Goal: Information Seeking & Learning: Learn about a topic

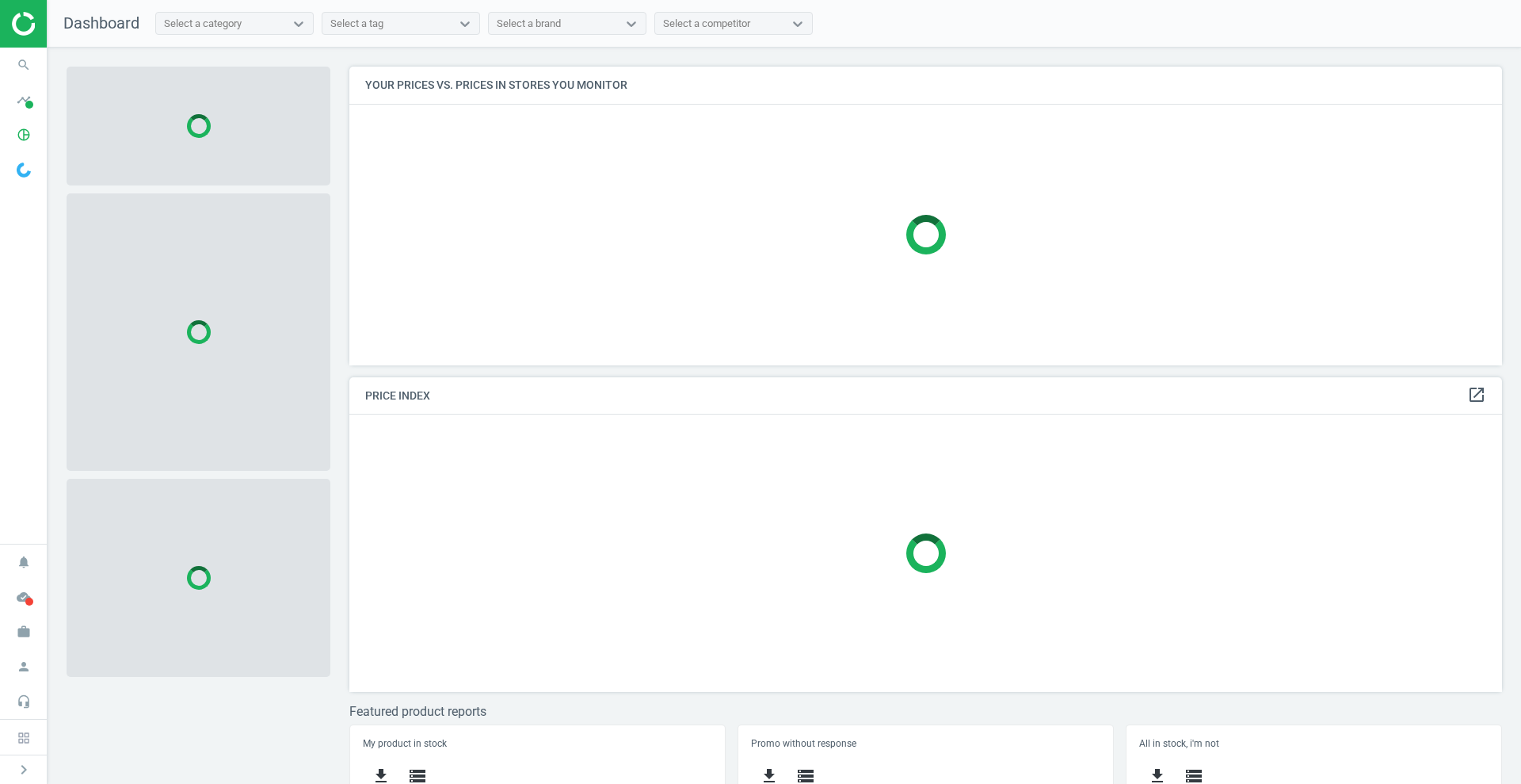
scroll to position [329, 1169]
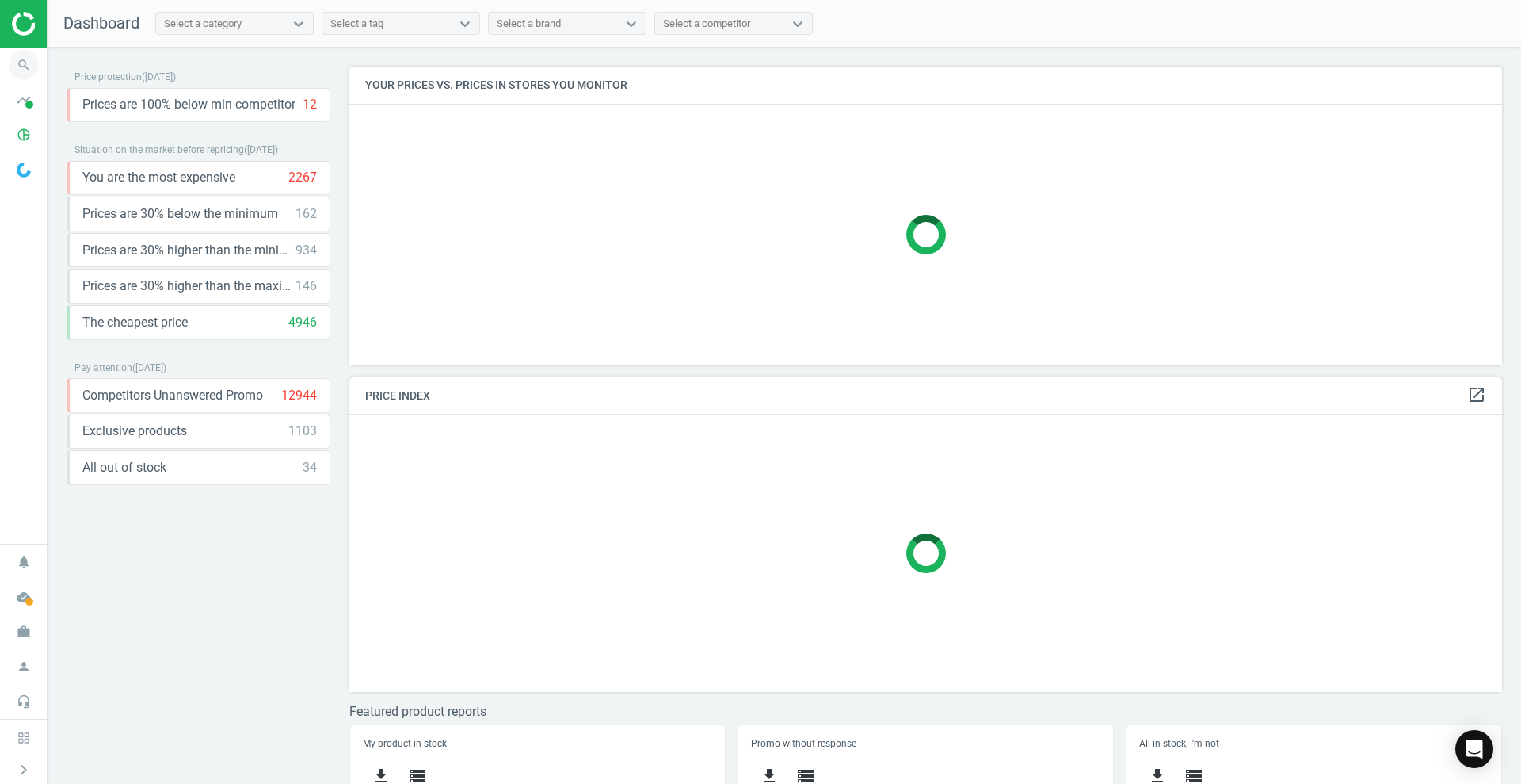
click at [34, 63] on icon "search" at bounding box center [24, 65] width 30 height 30
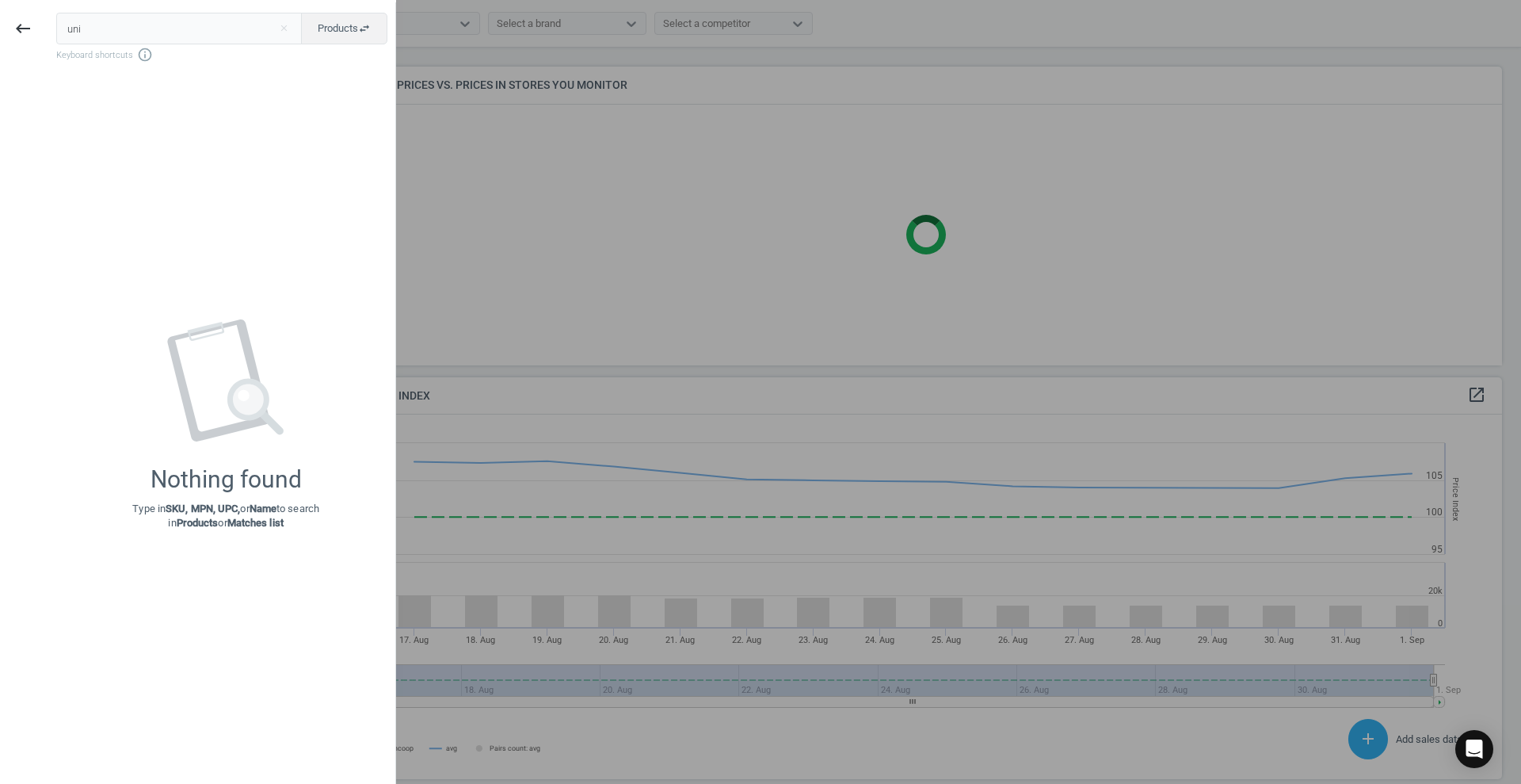
scroll to position [396, 1169]
type input "union"
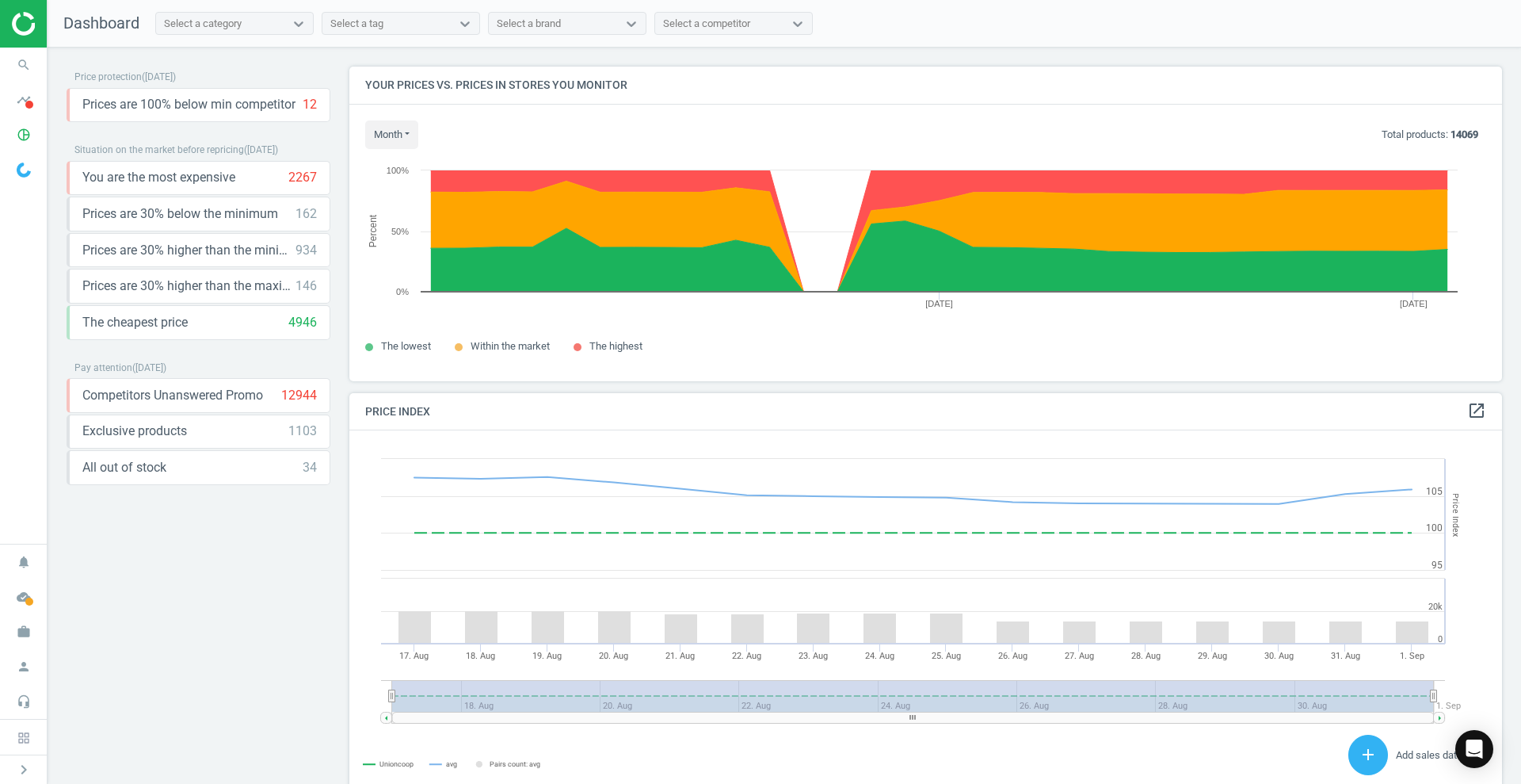
click at [211, 20] on div "Select a category" at bounding box center [203, 24] width 78 height 14
click at [475, 16] on div at bounding box center [465, 24] width 28 height 16
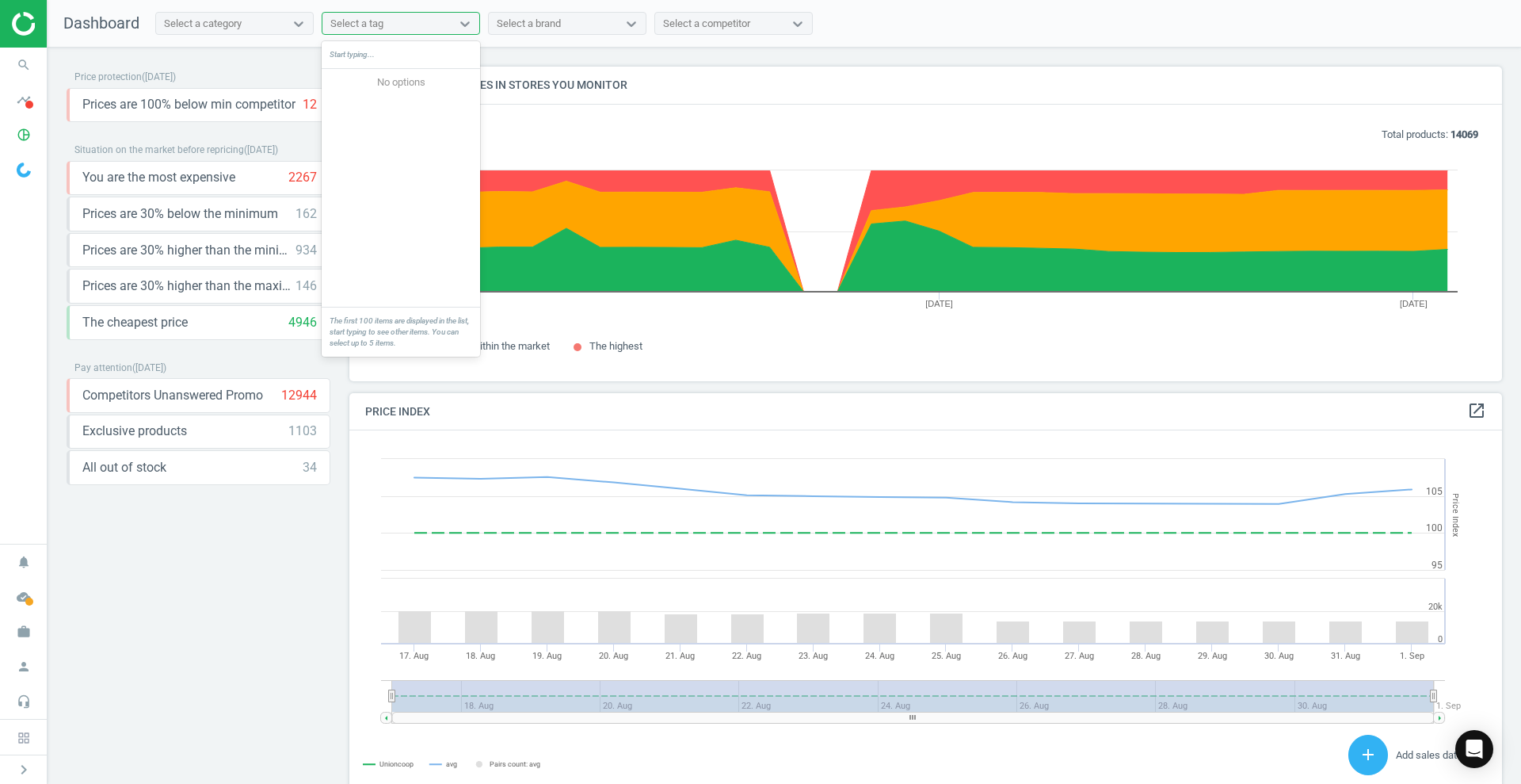
click at [509, 18] on div "Select a brand" at bounding box center [529, 24] width 64 height 14
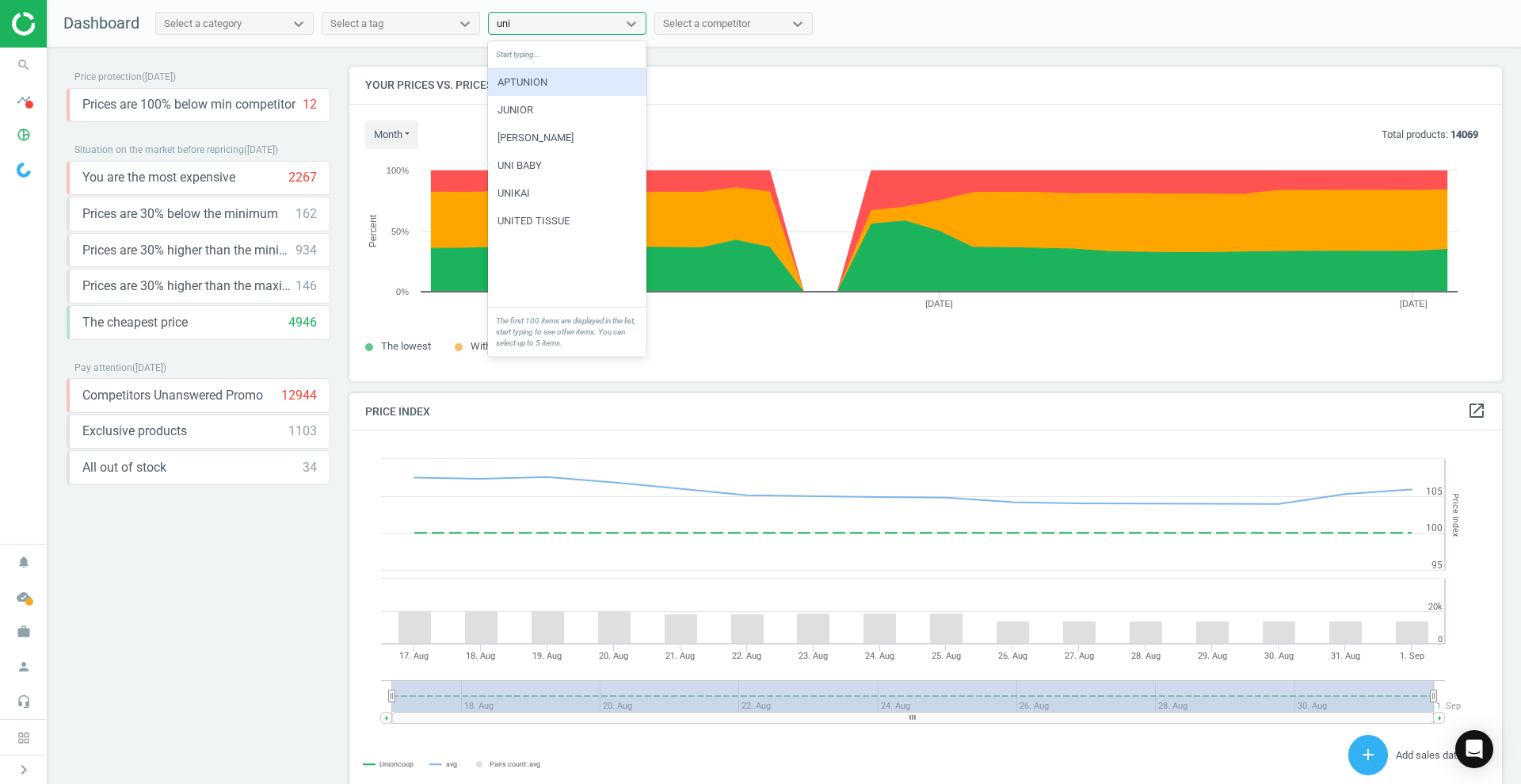
type input "unio"
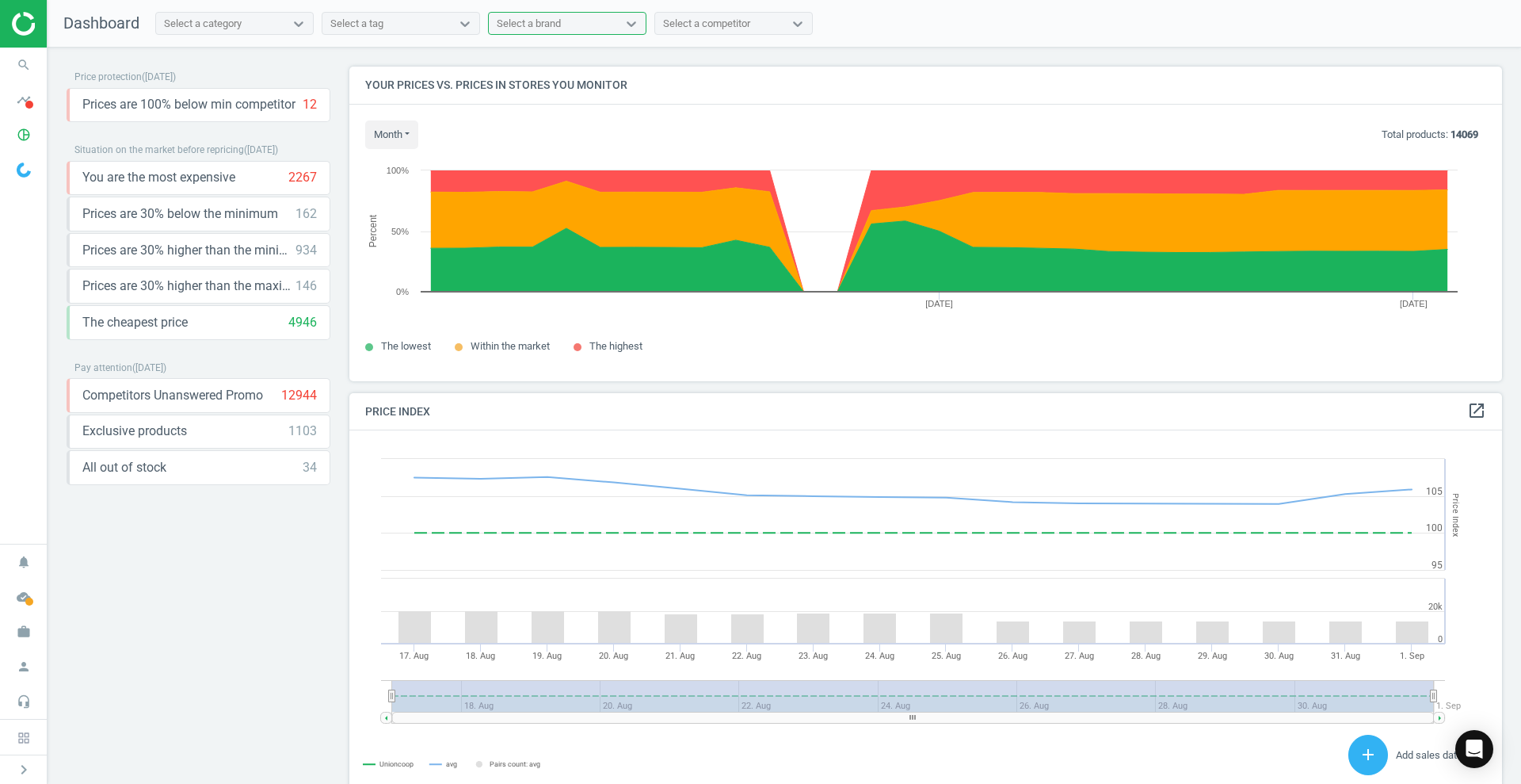
drag, startPoint x: 147, startPoint y: -34, endPoint x: 68, endPoint y: -57, distance: 82.3
click at [68, 0] on html "Group 2 Created with Sketch. ic/cloud_download/grey600 Created with Sketch. gra…" at bounding box center [760, 392] width 1521 height 784
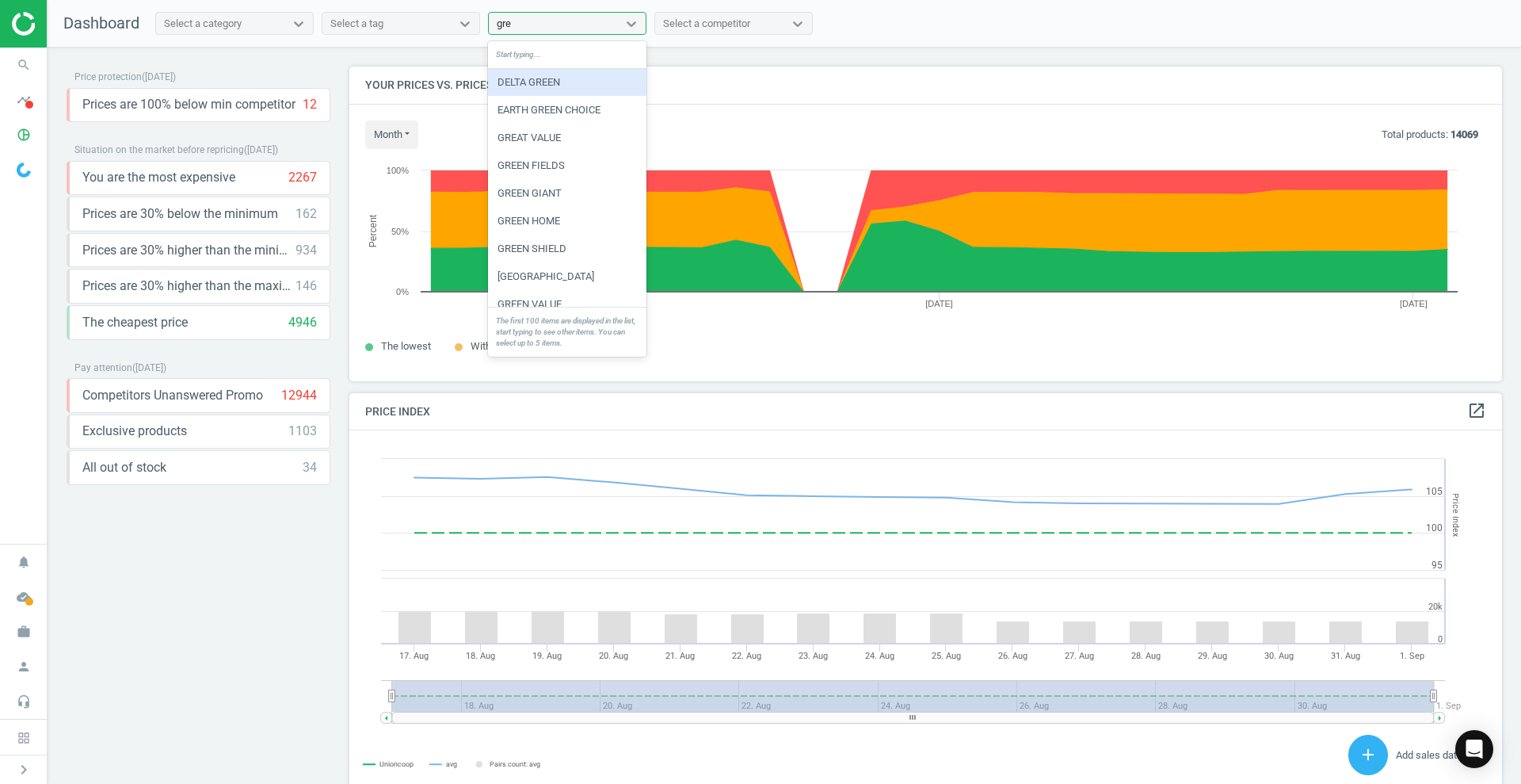
type input "grea"
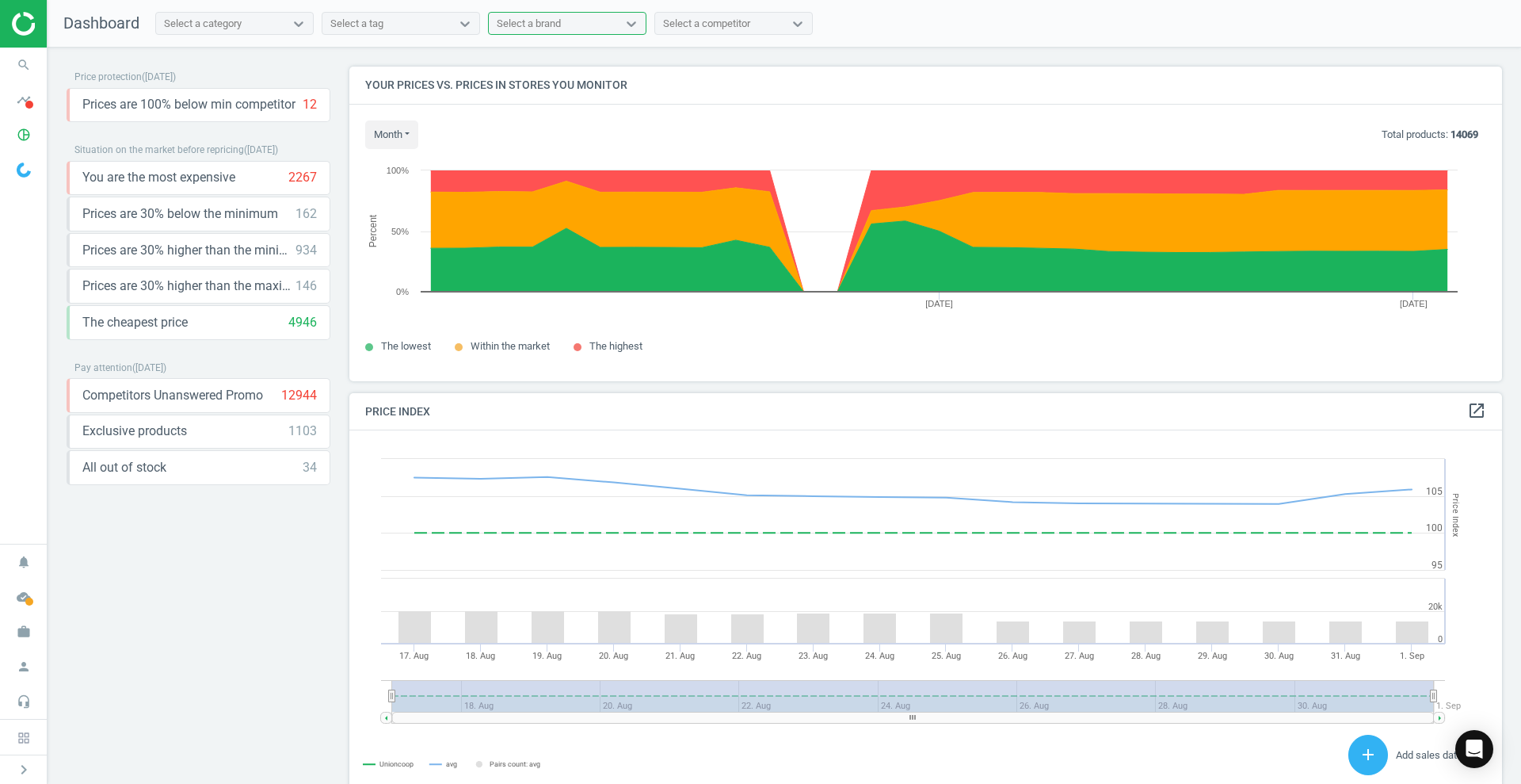
drag, startPoint x: 568, startPoint y: 15, endPoint x: 198, endPoint y: -5, distance: 370.5
click at [198, 0] on html "Group 2 Created with Sketch. ic/cloud_download/grey600 Created with Sketch. gra…" at bounding box center [760, 392] width 1521 height 784
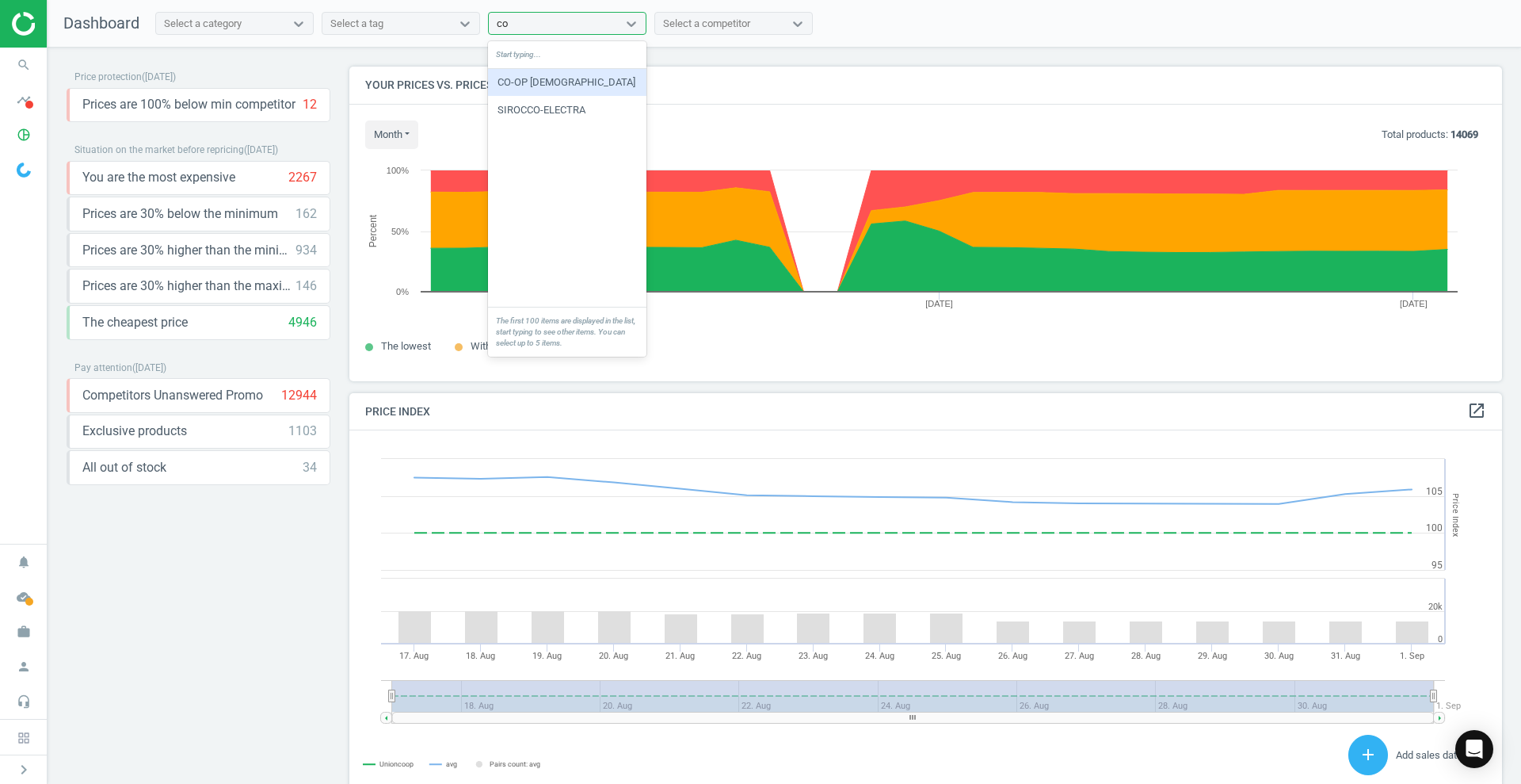
type input "c"
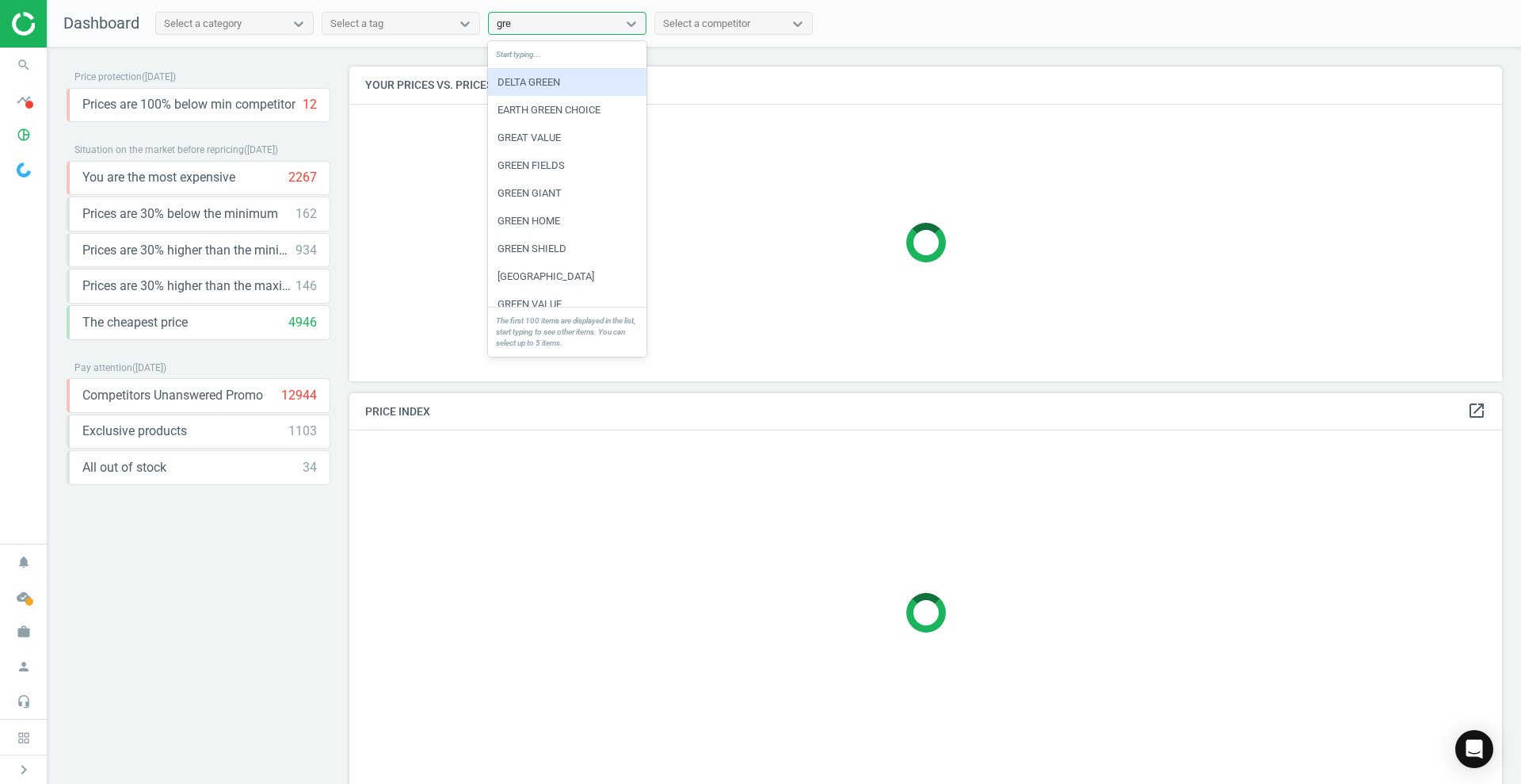
type input "grea"
click at [539, 76] on div "GREAT VALUE" at bounding box center [567, 82] width 159 height 27
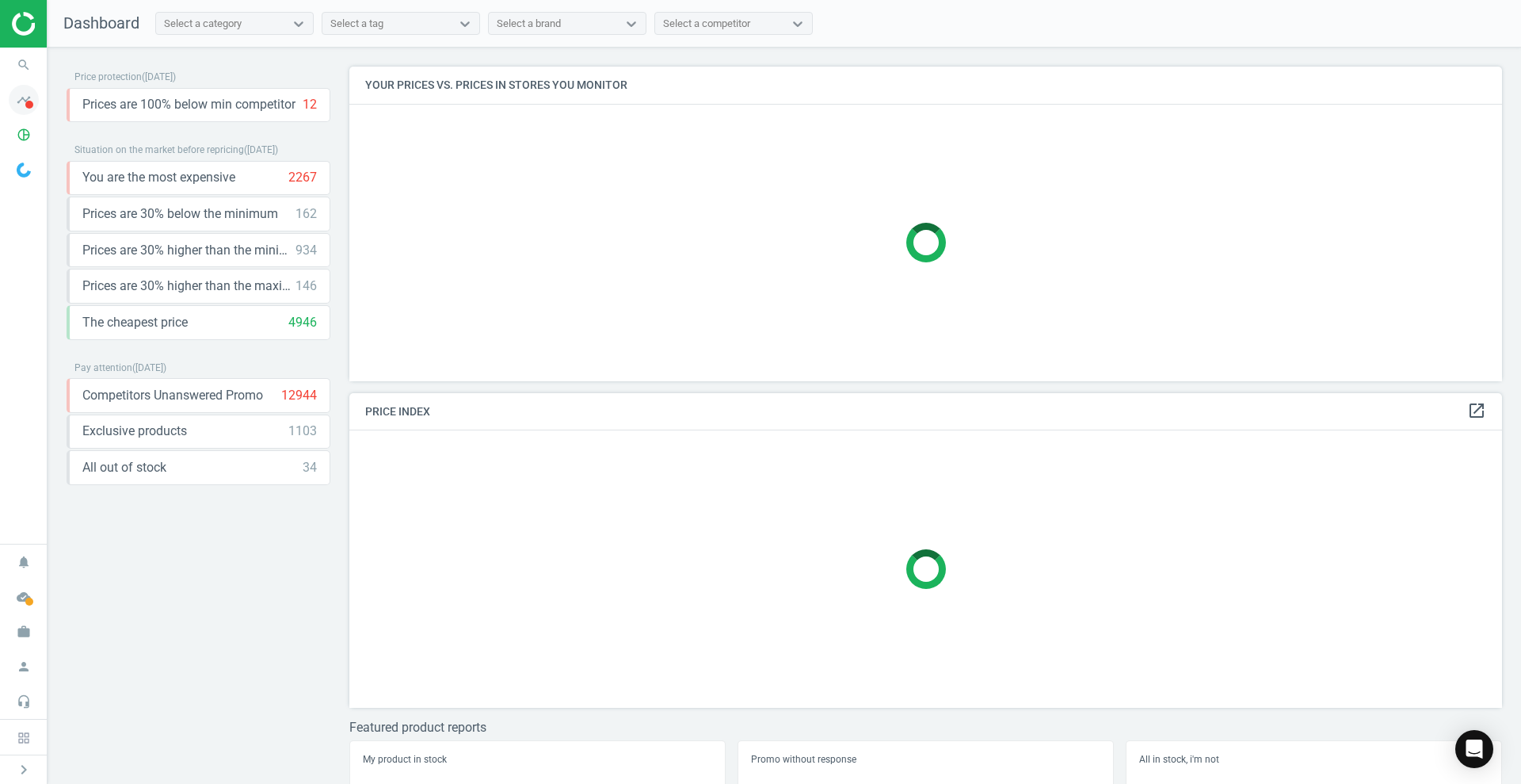
click at [17, 100] on icon "timeline" at bounding box center [24, 100] width 30 height 30
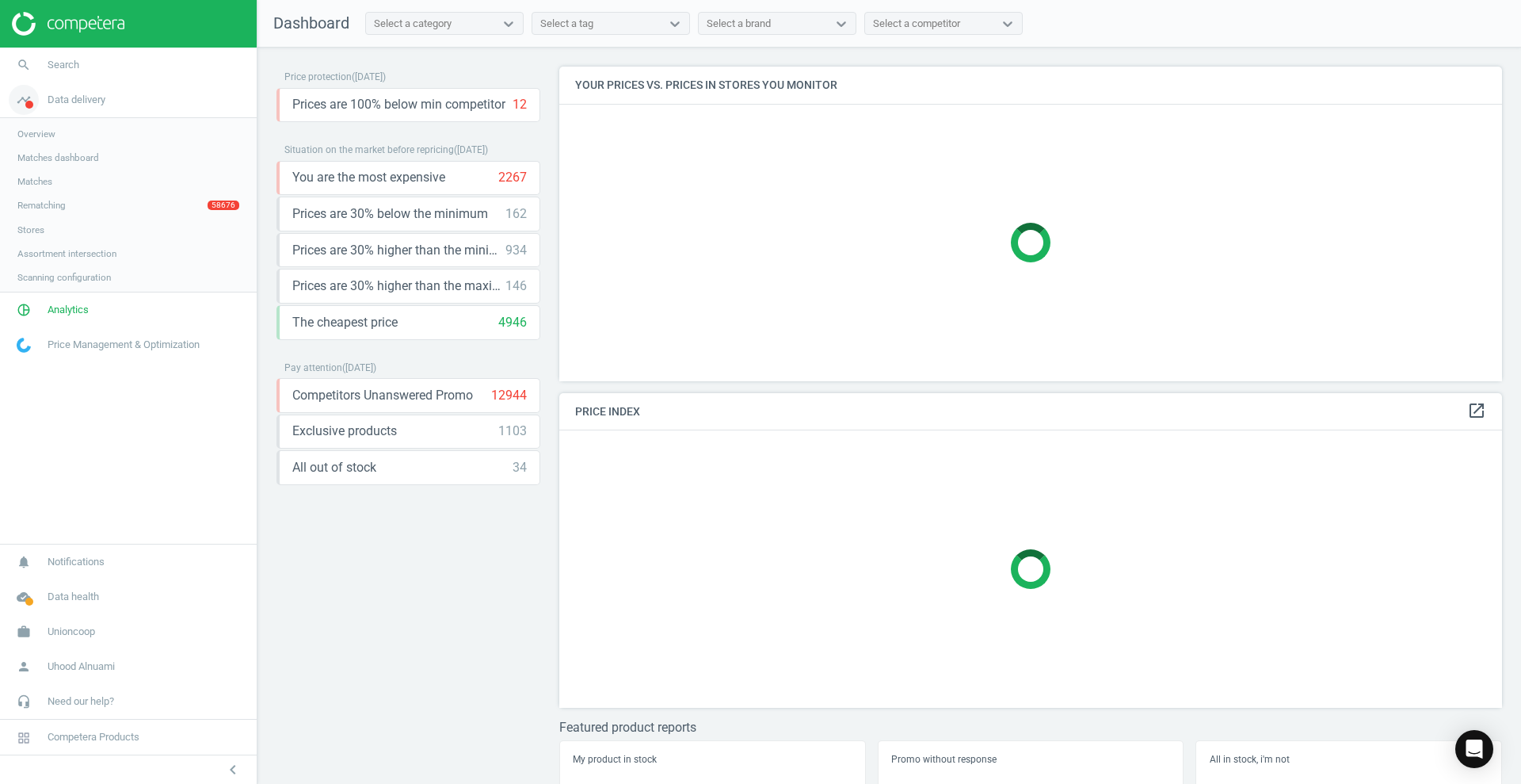
scroll to position [345, 959]
click at [76, 96] on span "Data delivery" at bounding box center [76, 100] width 58 height 14
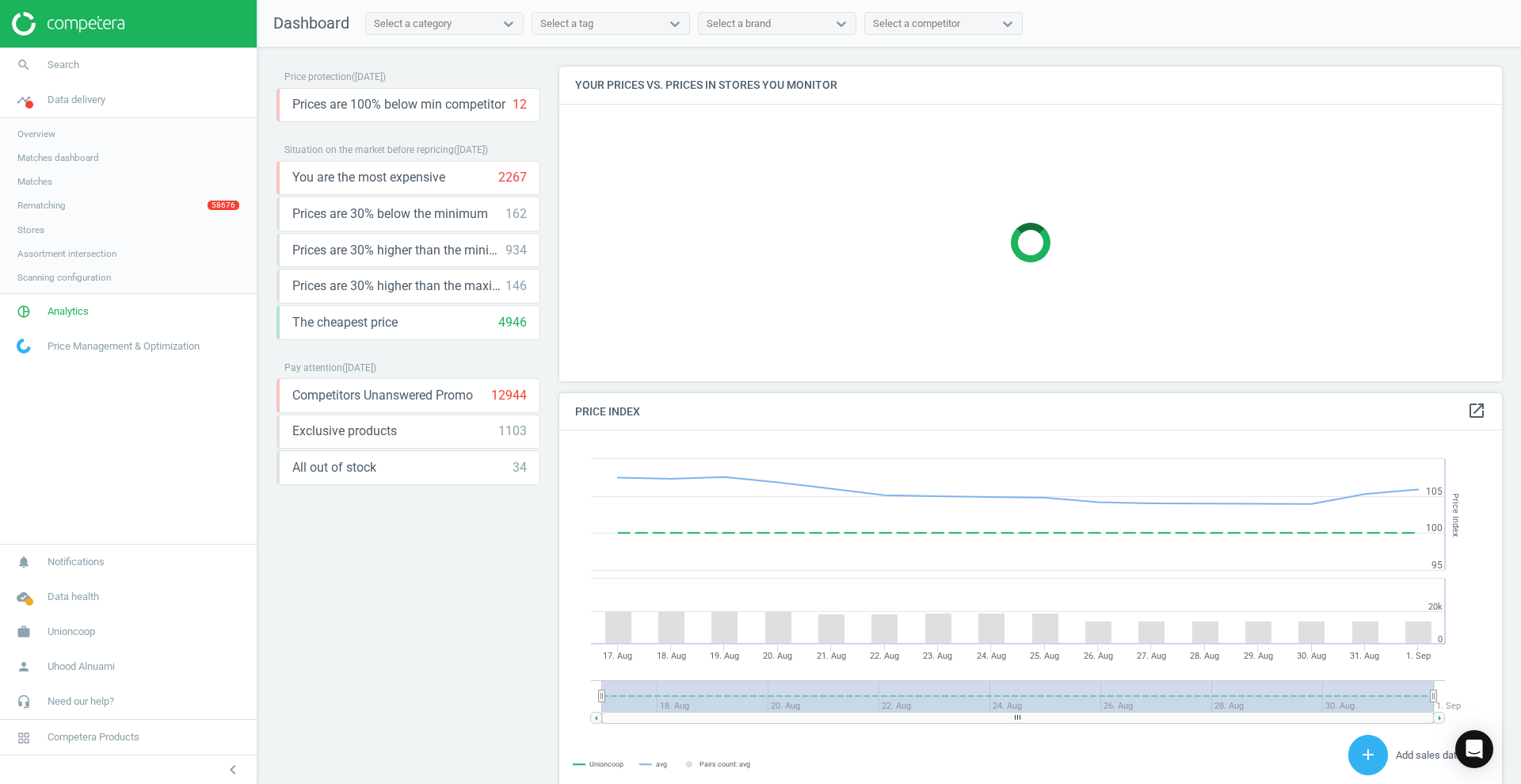
scroll to position [396, 959]
click at [65, 209] on link "Rematching 58676" at bounding box center [128, 205] width 256 height 24
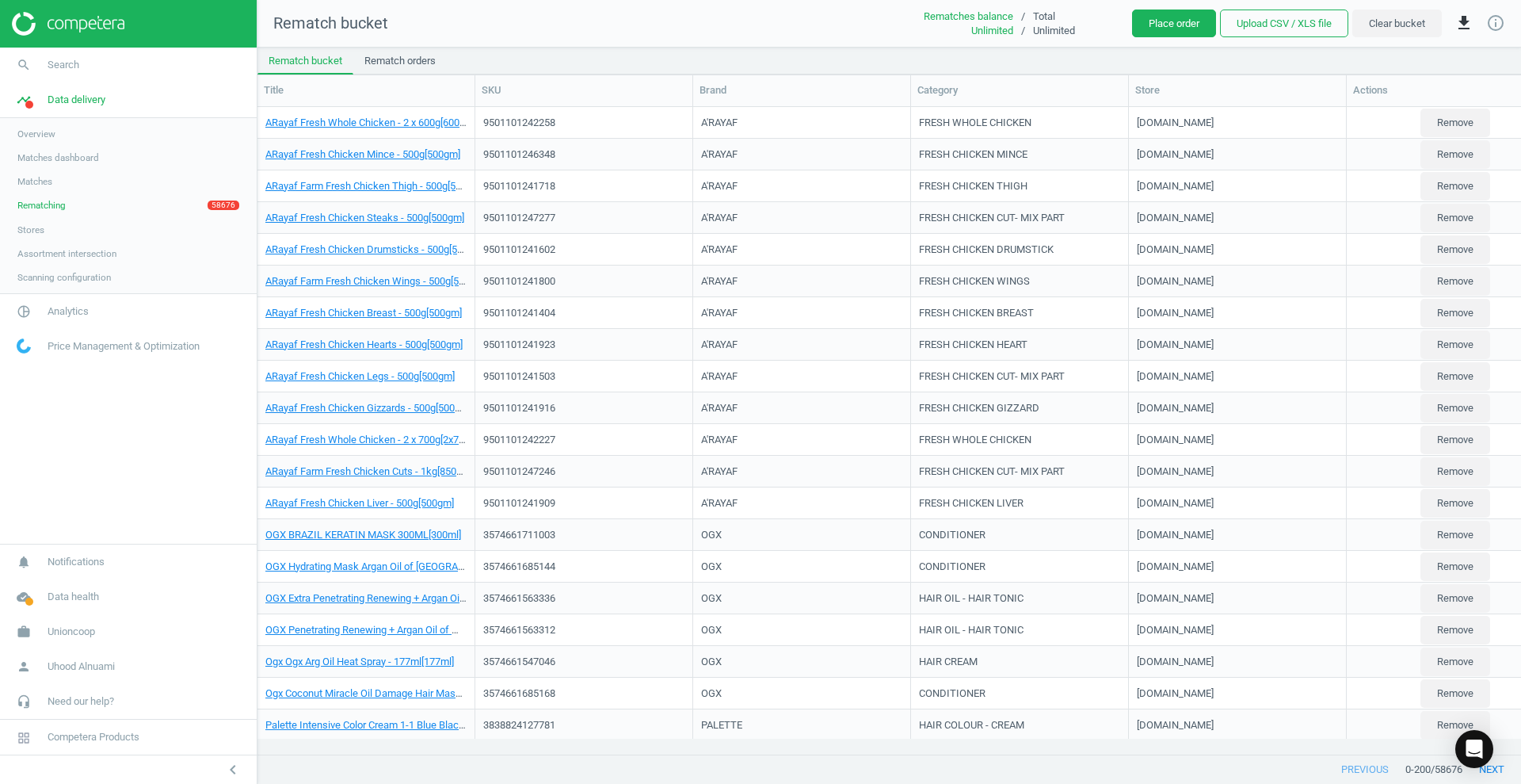
scroll to position [616, 1249]
click at [1458, 19] on icon "get_app" at bounding box center [1463, 22] width 19 height 19
click at [1300, 89] on button "insert_drive_file Download report CSV" at bounding box center [1344, 93] width 276 height 30
click at [1462, 20] on icon "get_app" at bounding box center [1463, 22] width 19 height 19
click at [1290, 91] on button "insert_drive_file Download report CSV" at bounding box center [1344, 93] width 276 height 30
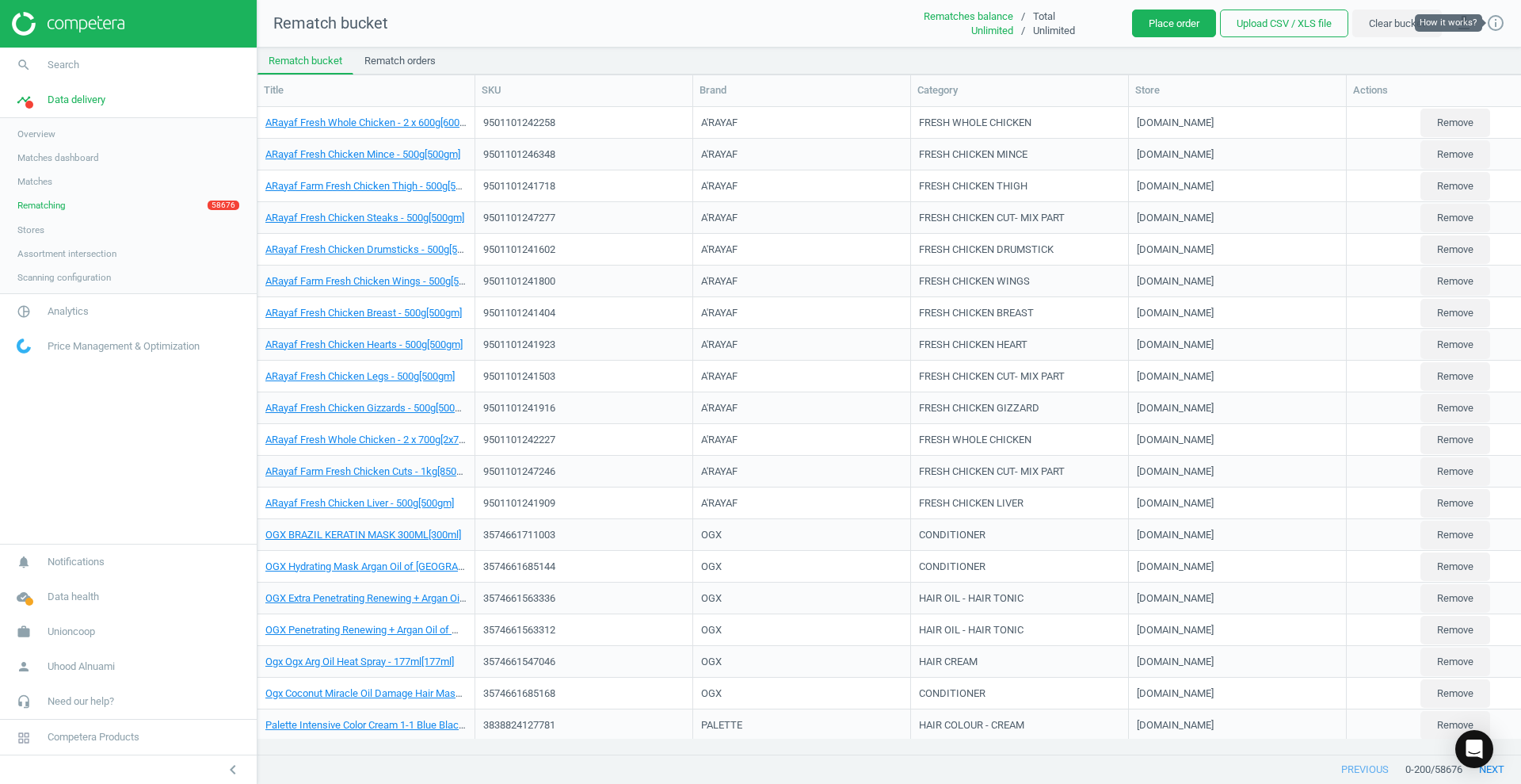
click at [1501, 22] on icon "info_outline" at bounding box center [1495, 22] width 19 height 19
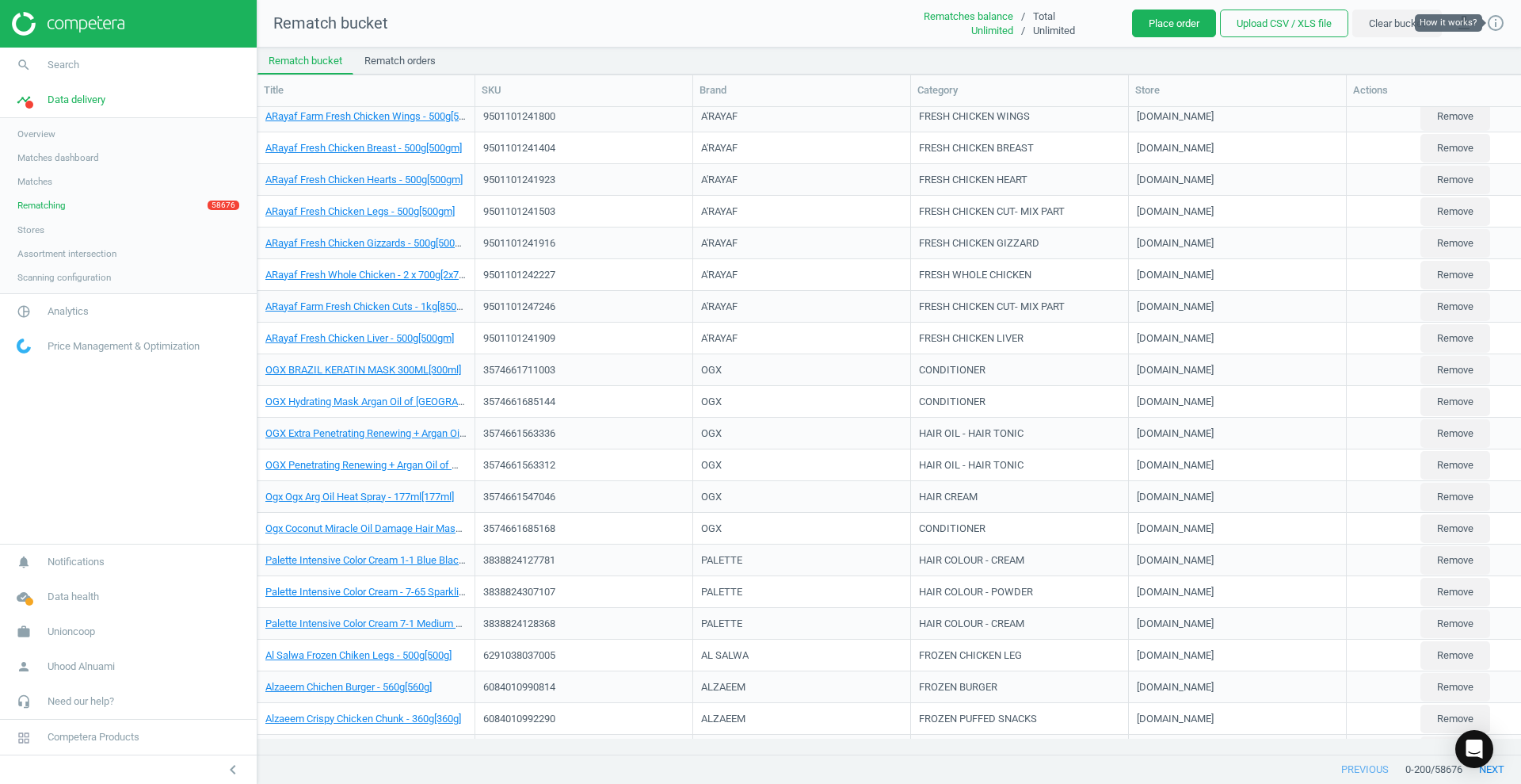
scroll to position [0, 0]
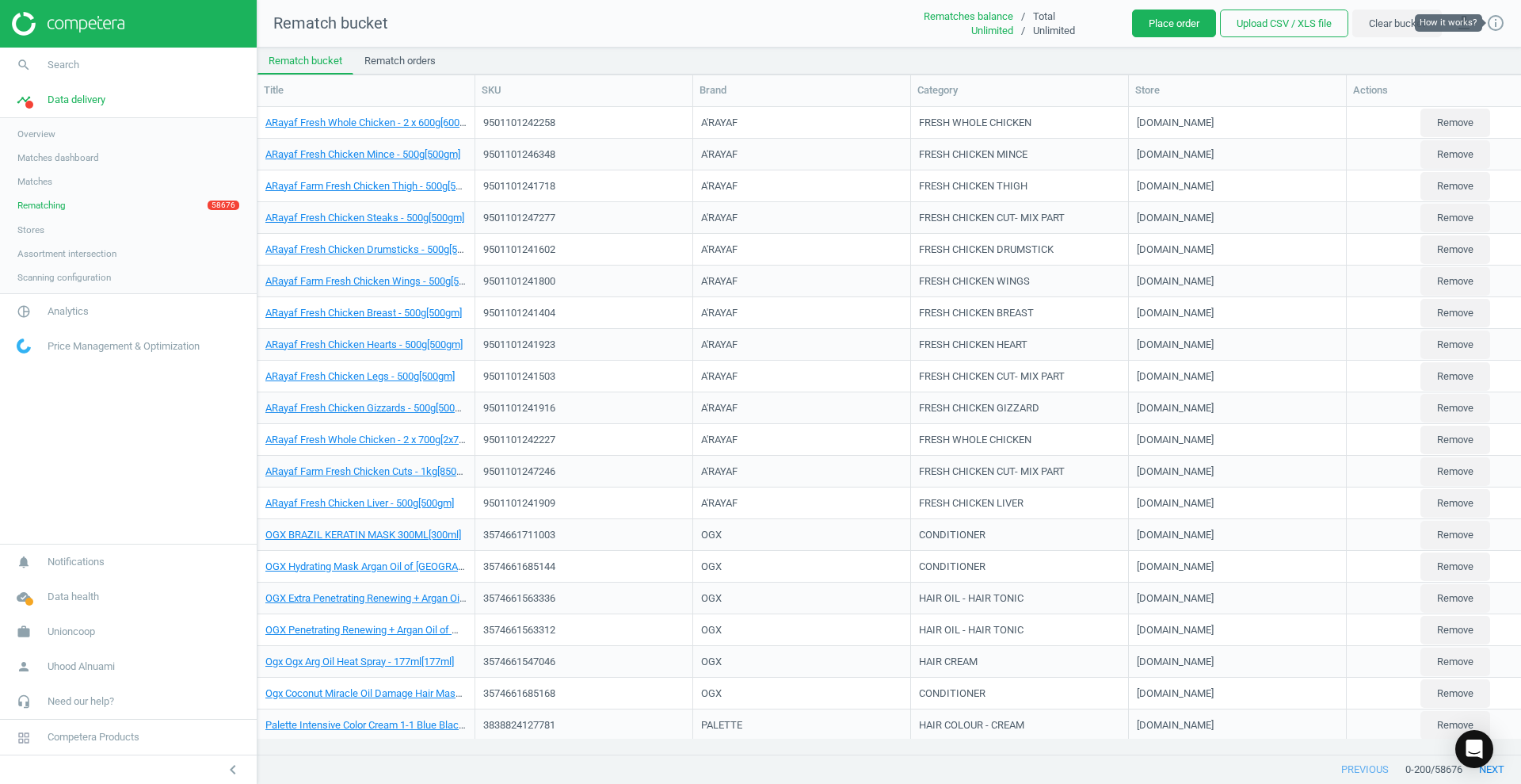
click at [955, 90] on div "Category" at bounding box center [1020, 90] width 205 height 14
click at [814, 84] on div "Brand" at bounding box center [802, 90] width 205 height 14
click at [814, 83] on div "Brand" at bounding box center [802, 90] width 205 height 14
click at [1472, 17] on icon "get_app" at bounding box center [1463, 22] width 19 height 19
click at [1399, 59] on input "CSV for Excel" at bounding box center [1395, 61] width 11 height 11
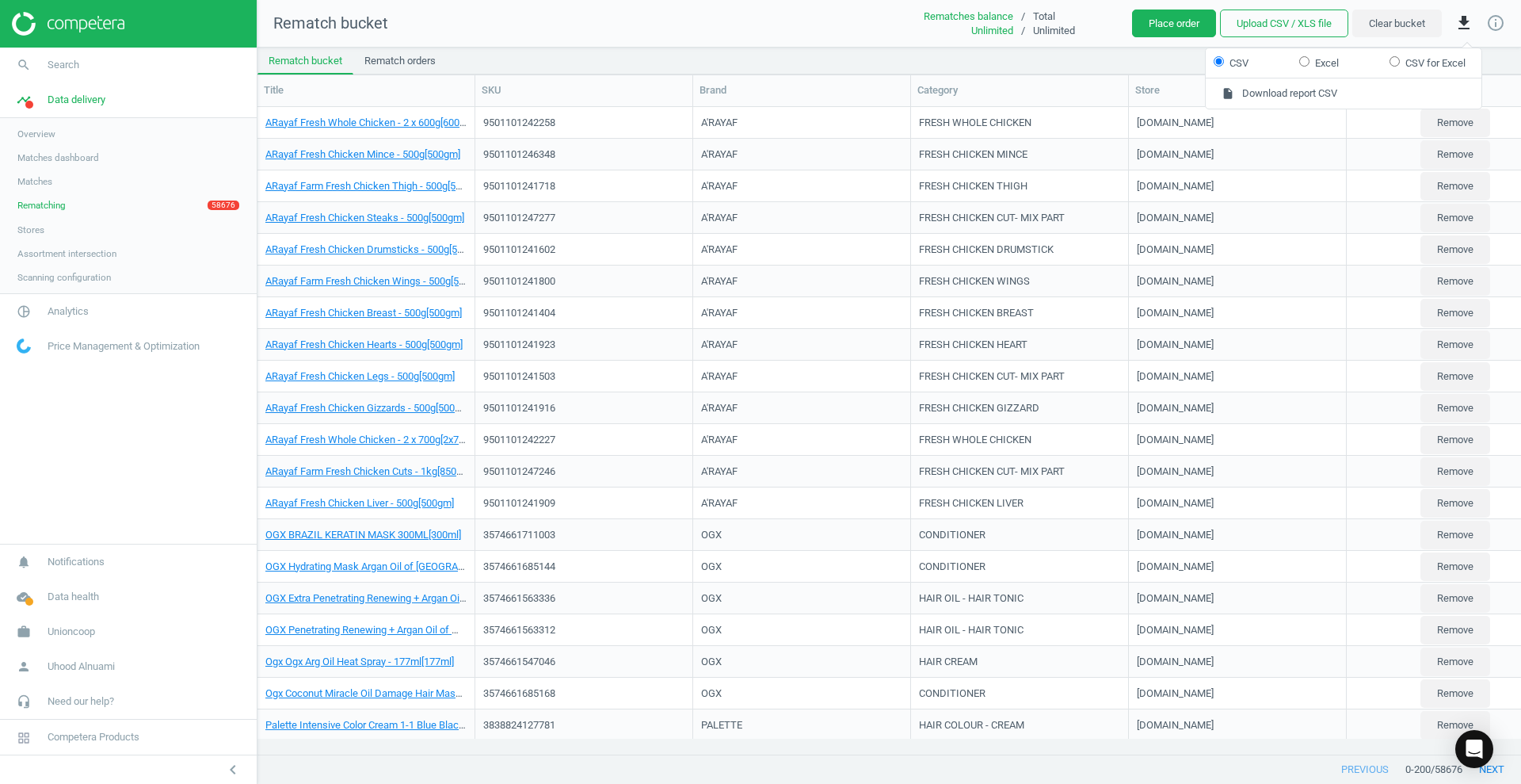
radio input "true"
click at [1327, 103] on button "insert_drive_file Download report CSV for Excel" at bounding box center [1344, 93] width 276 height 30
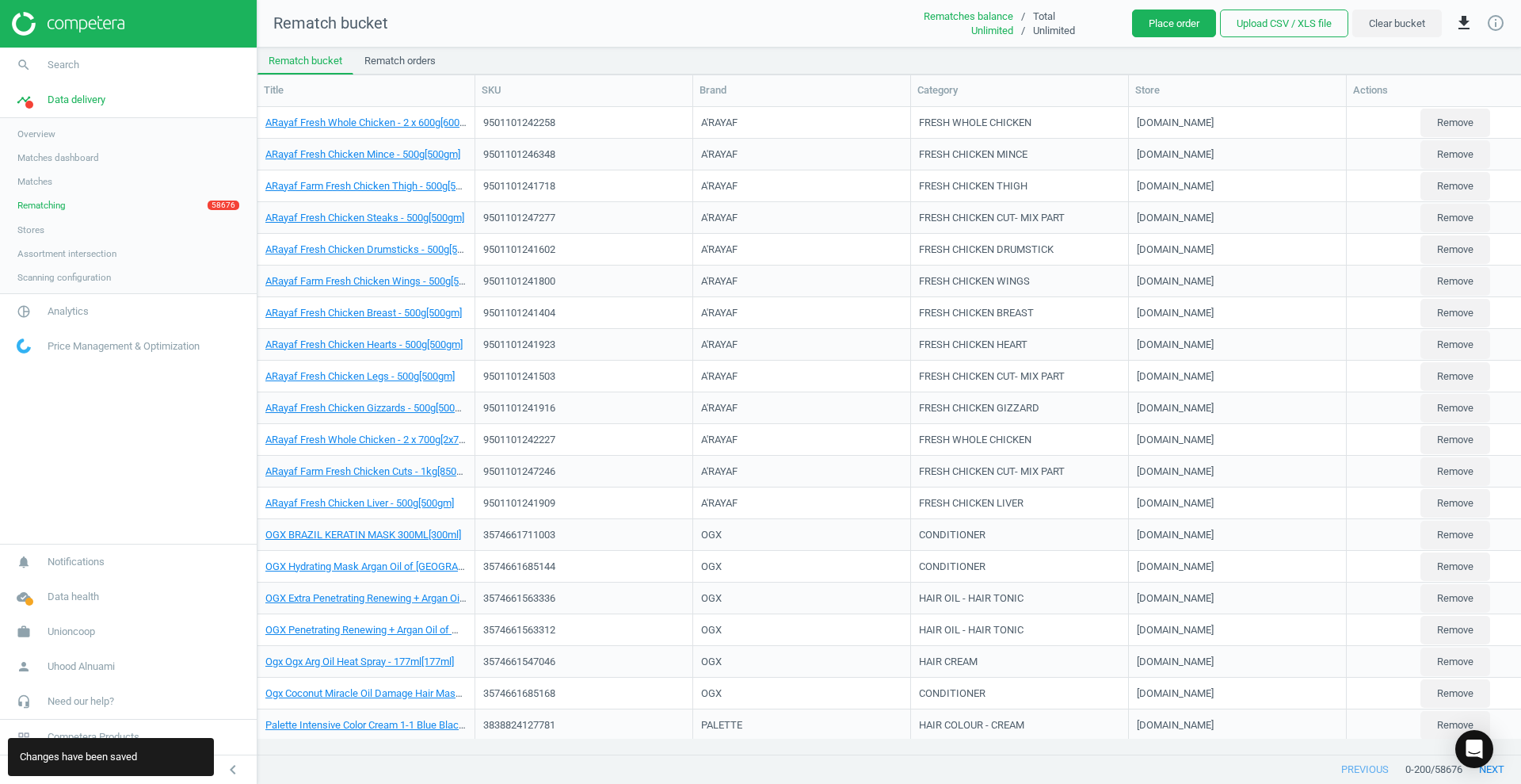
click at [331, 767] on div "previous 0 - 200 / 58676 next" at bounding box center [889, 769] width 1264 height 28
click at [60, 592] on span "Data health" at bounding box center [74, 597] width 51 height 14
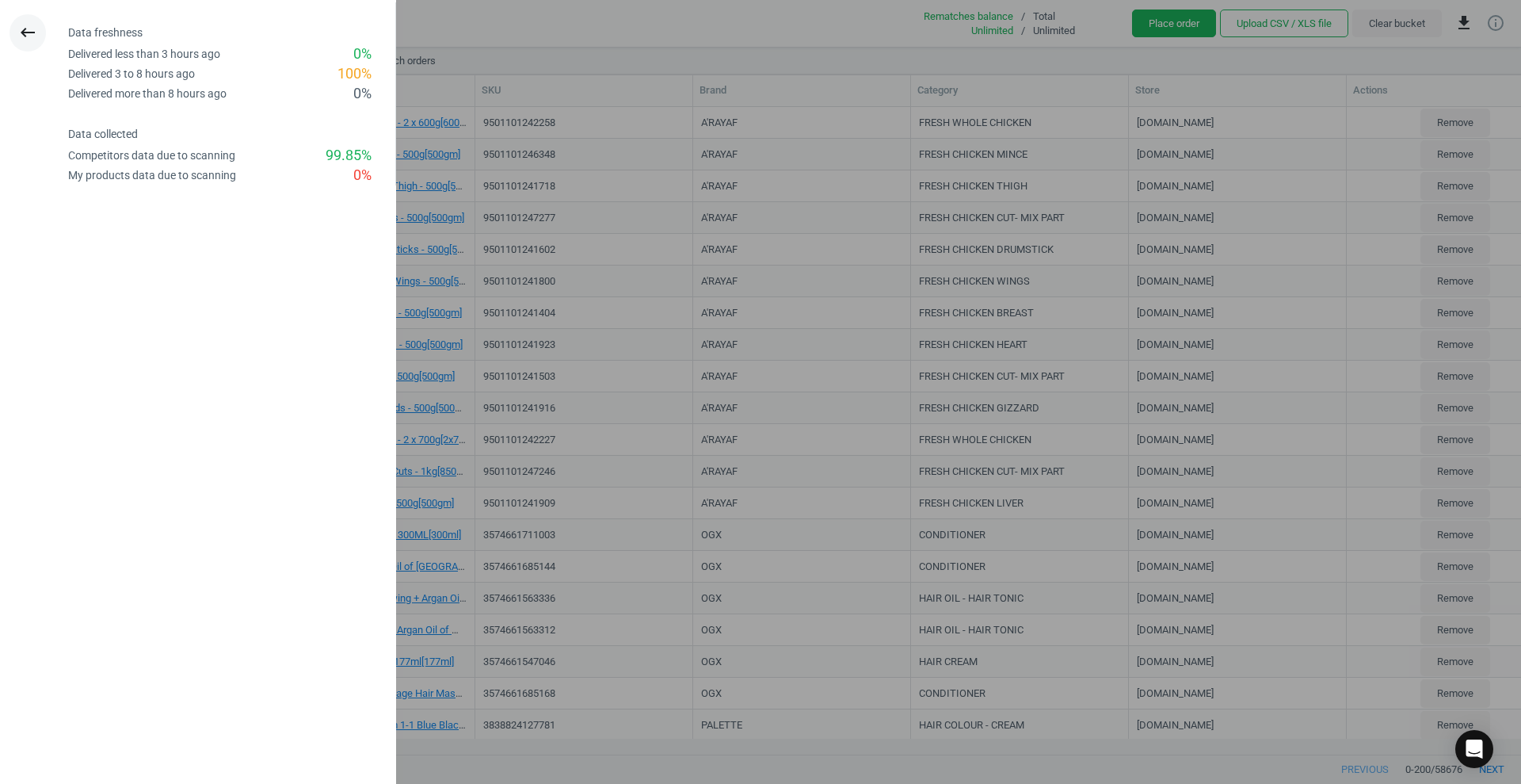
click at [27, 34] on icon "keyboard_backspace" at bounding box center [27, 32] width 19 height 19
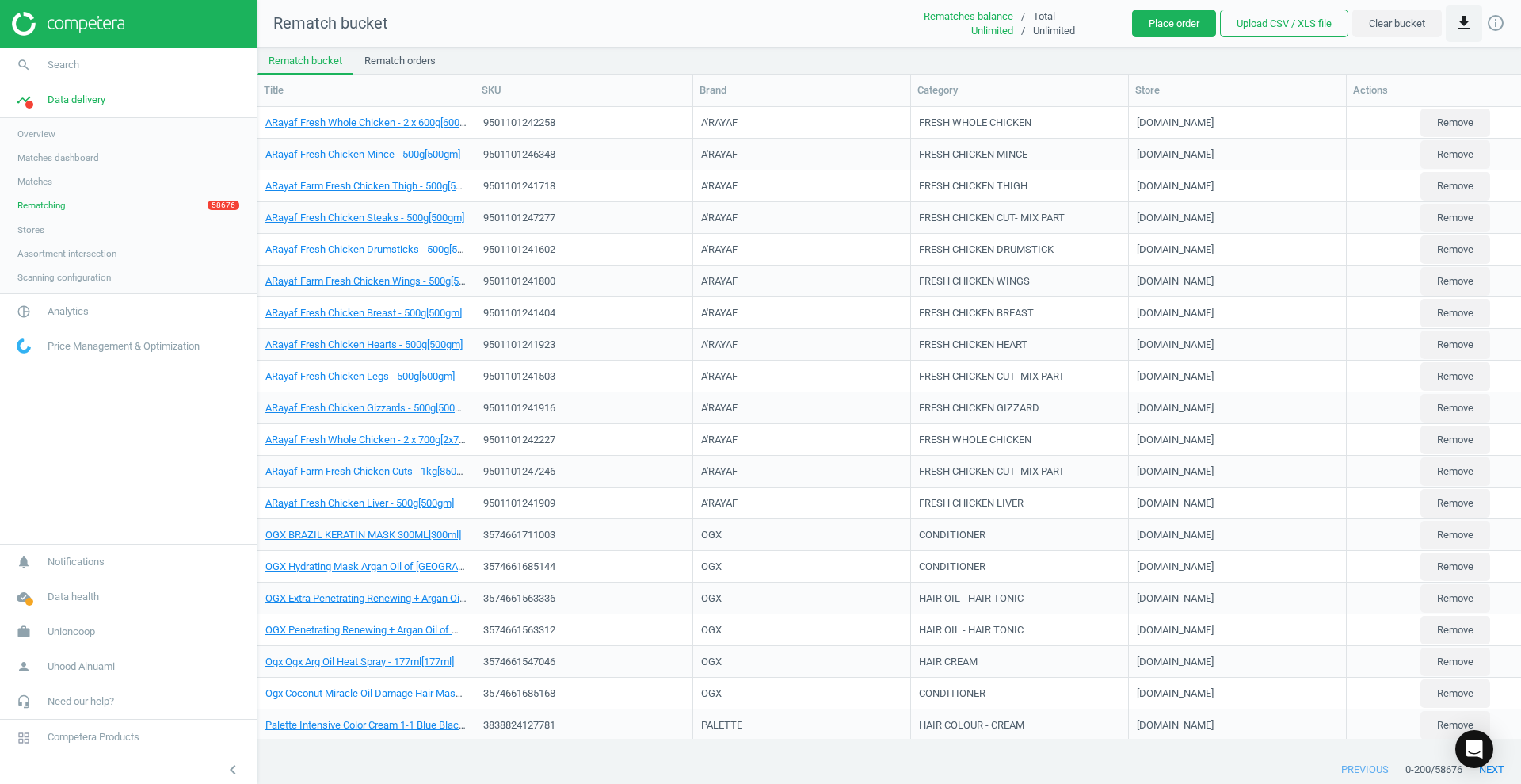
click at [1456, 24] on icon "get_app" at bounding box center [1463, 22] width 19 height 19
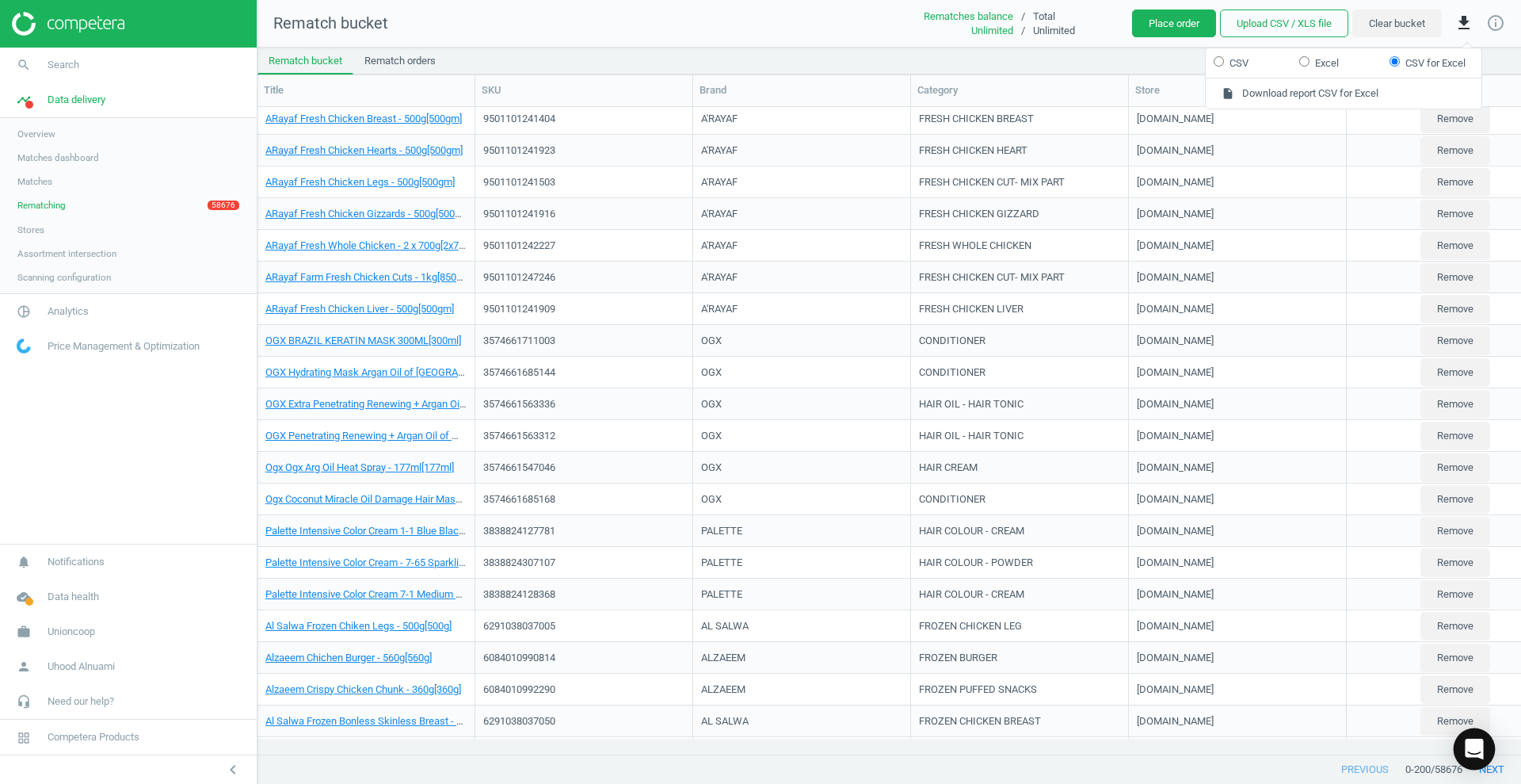
scroll to position [198, 0]
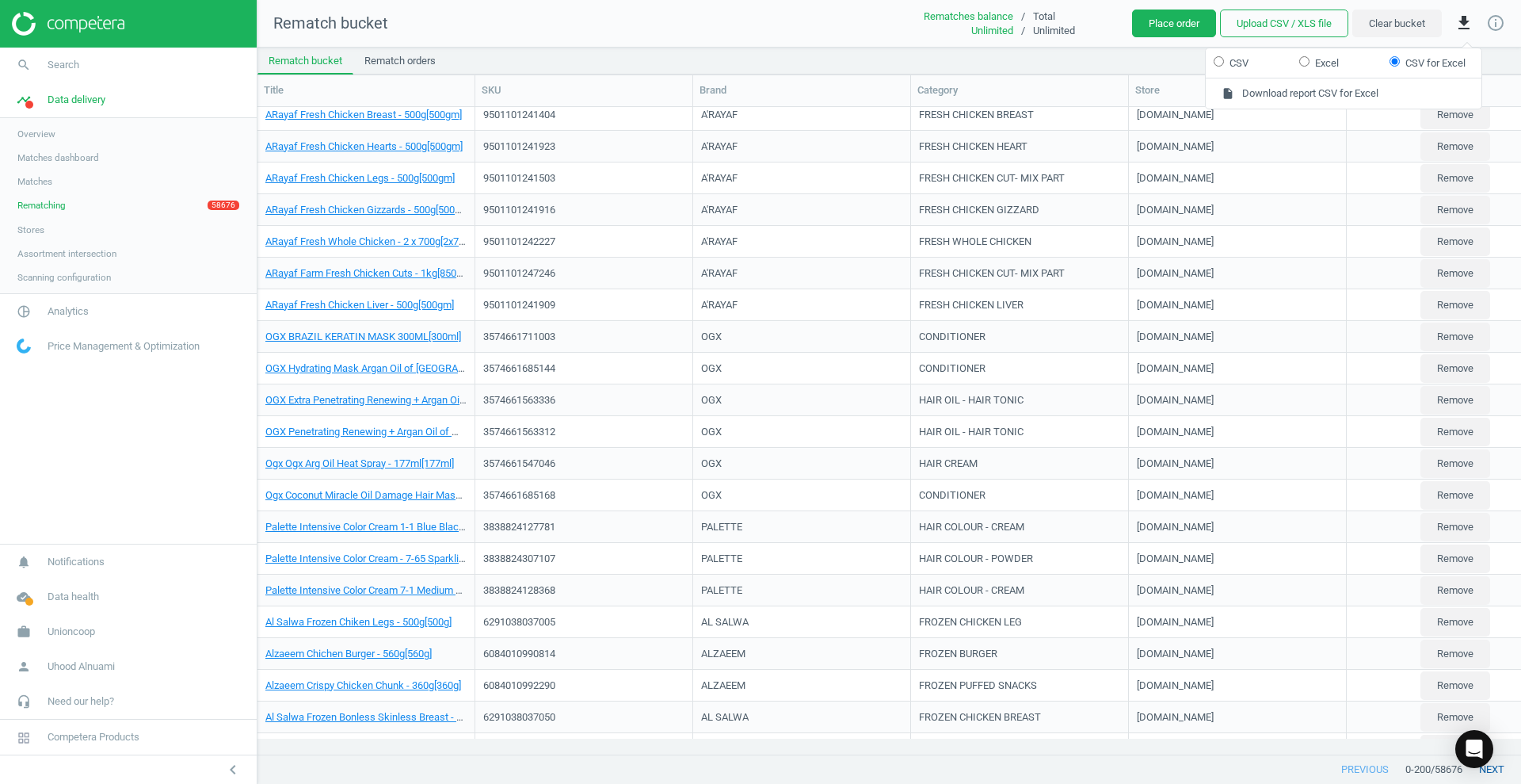
click at [1501, 772] on button "next" at bounding box center [1492, 769] width 59 height 28
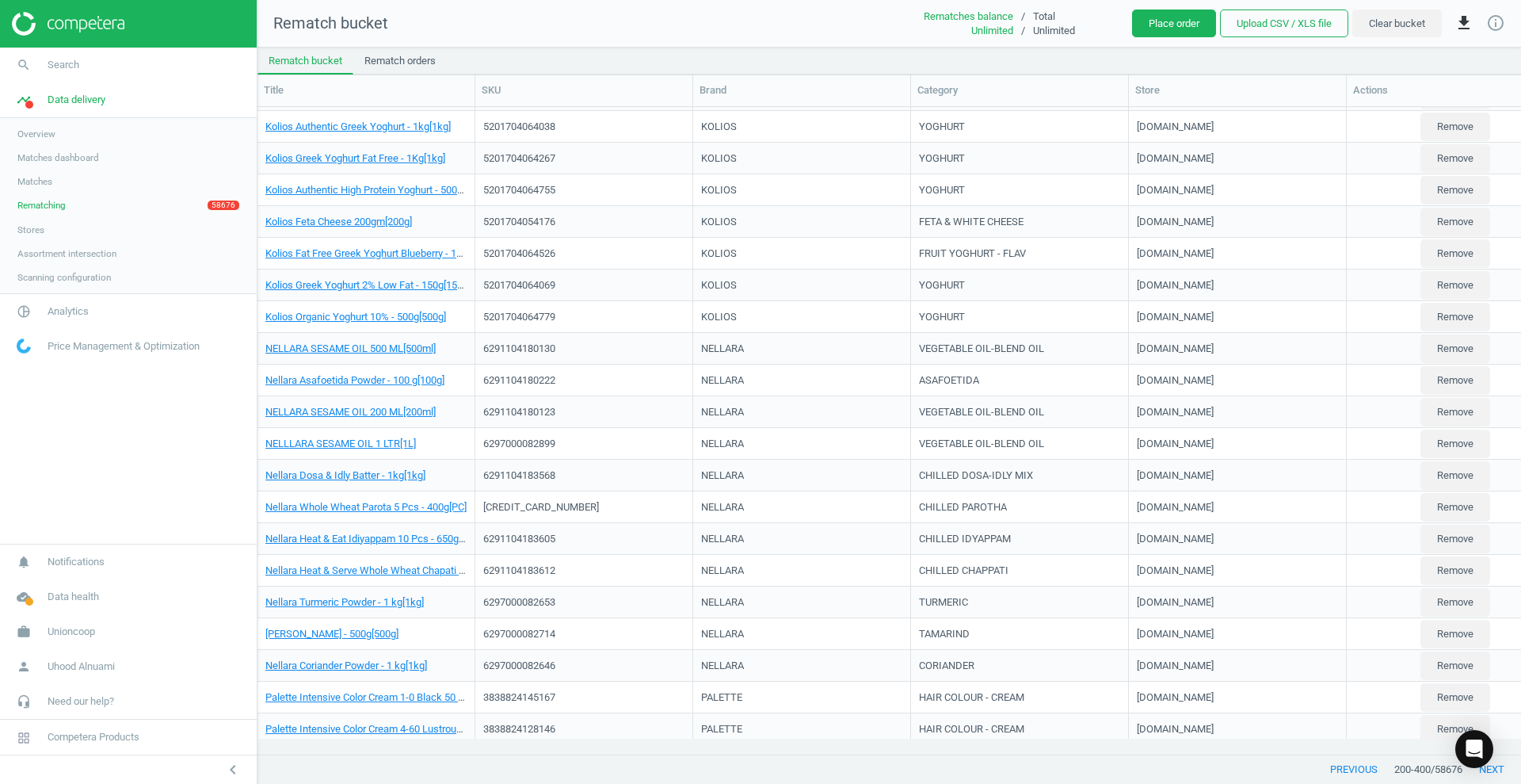
scroll to position [5707, 0]
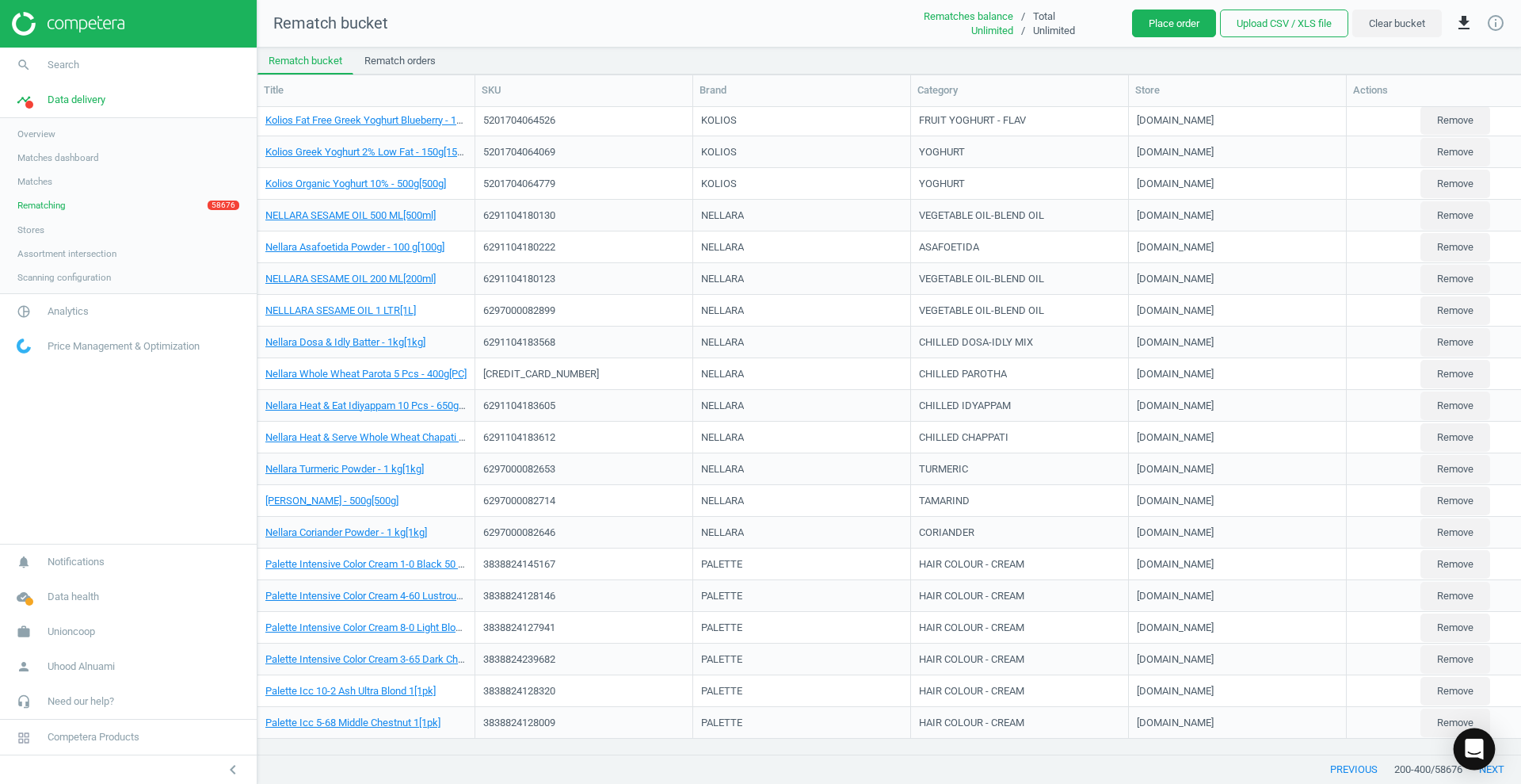
click at [1492, 767] on body "Group 2 Created with Sketch. ic/cloud_download/grey600 Created with Sketch. gra…" at bounding box center [760, 392] width 1521 height 784
click at [1497, 774] on button "next" at bounding box center [1492, 769] width 59 height 28
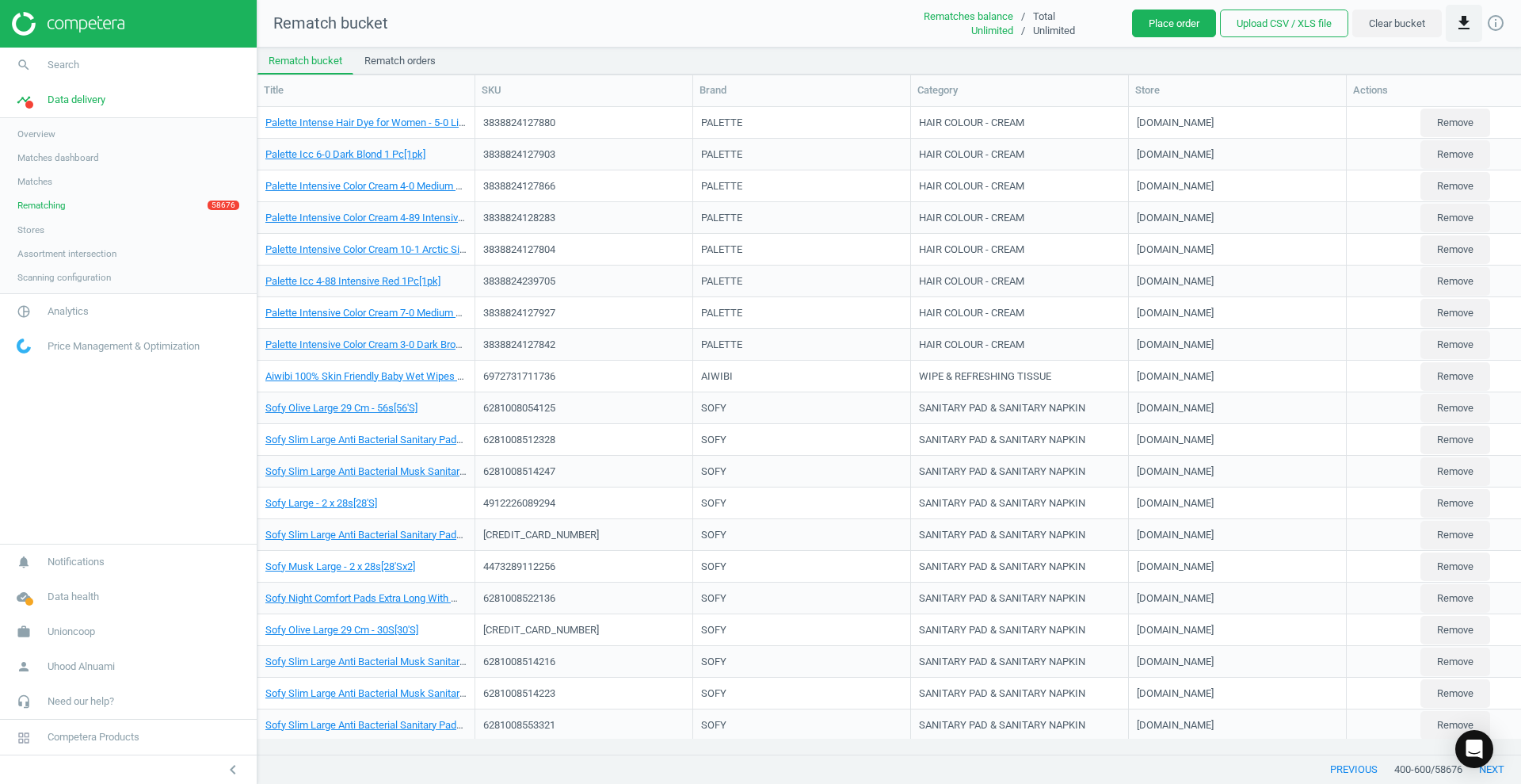
click at [1463, 19] on icon "get_app" at bounding box center [1463, 22] width 19 height 19
click at [30, 184] on span "Matches" at bounding box center [35, 181] width 35 height 12
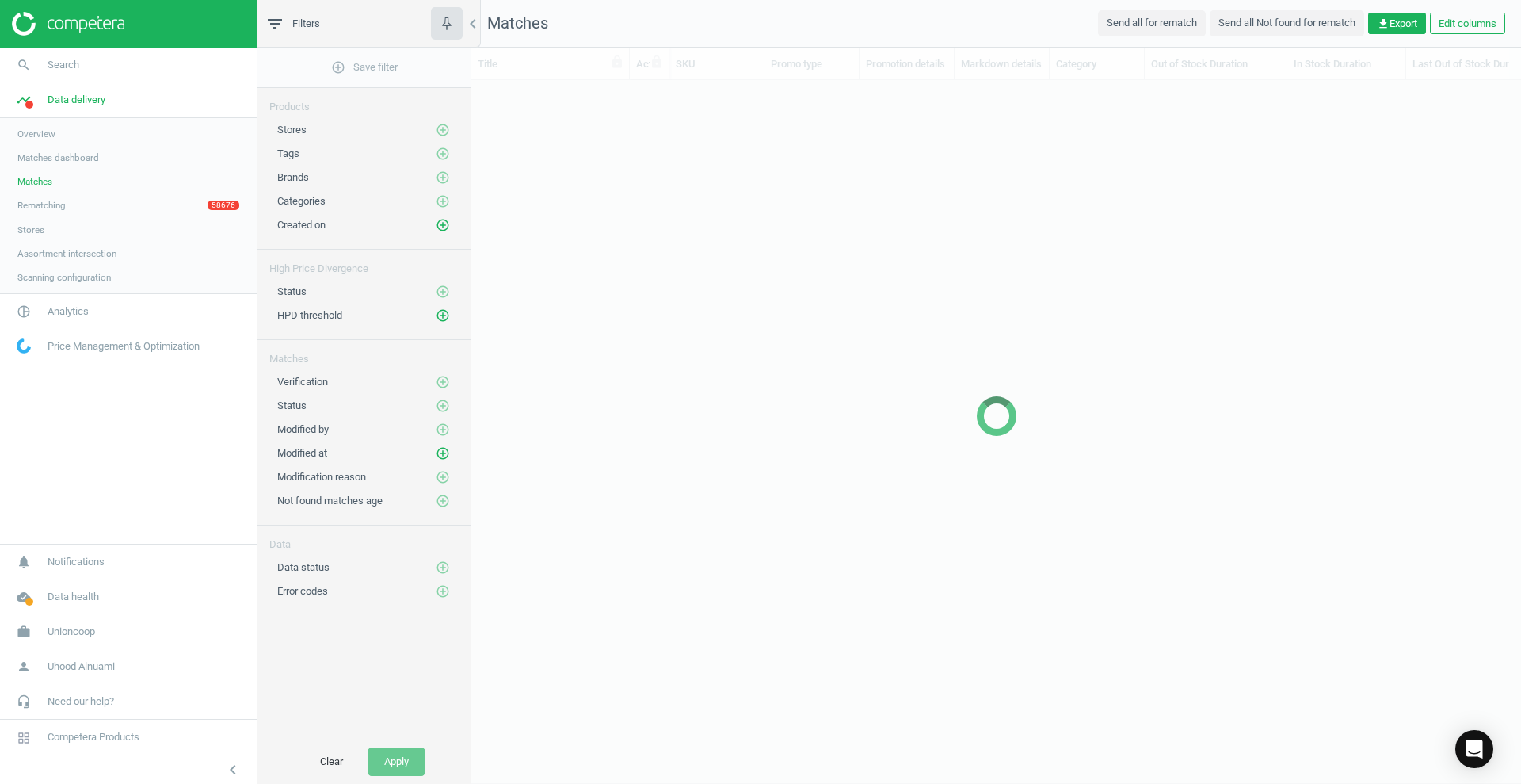
scroll to position [643, 1035]
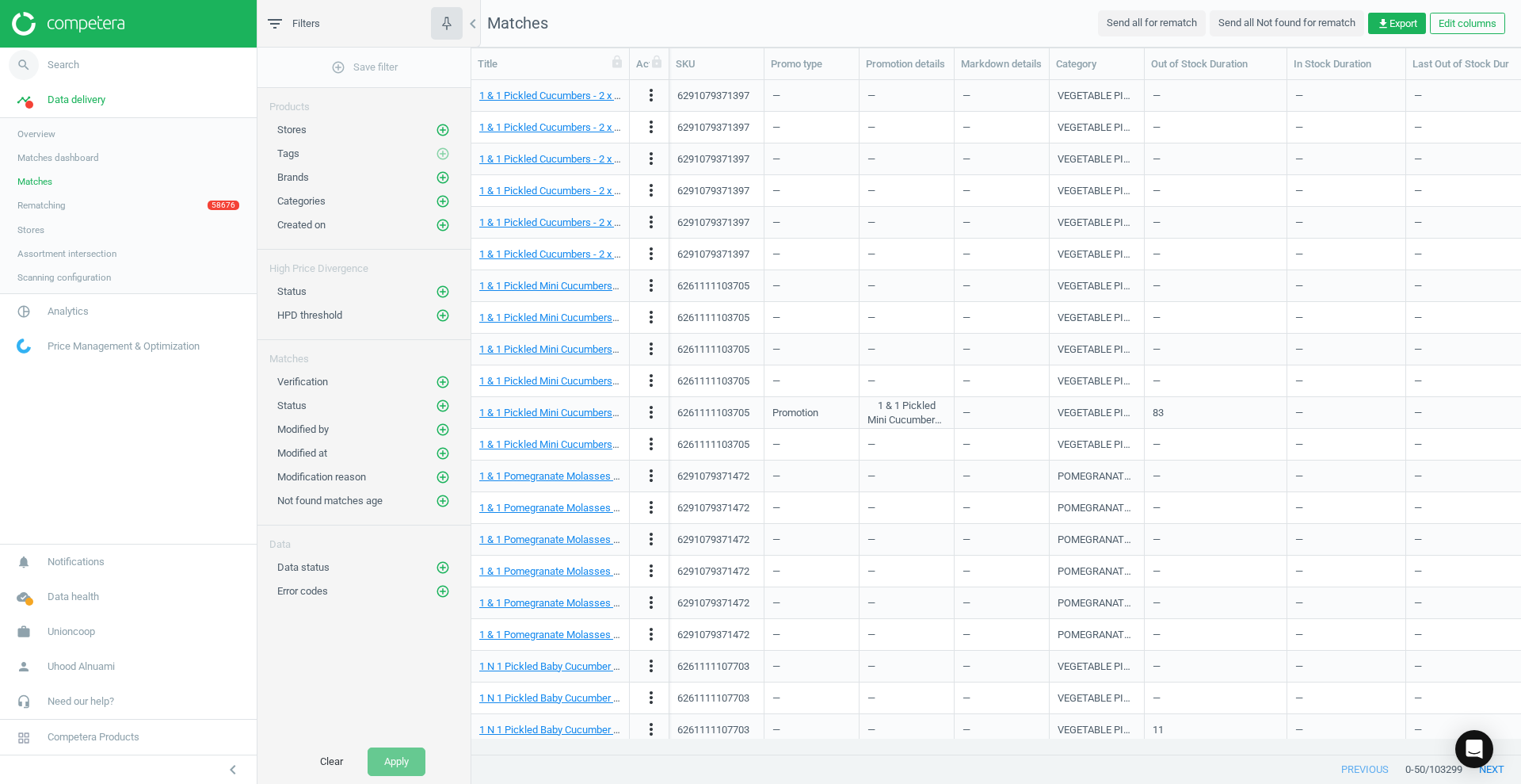
click at [71, 67] on span "Search" at bounding box center [64, 65] width 32 height 14
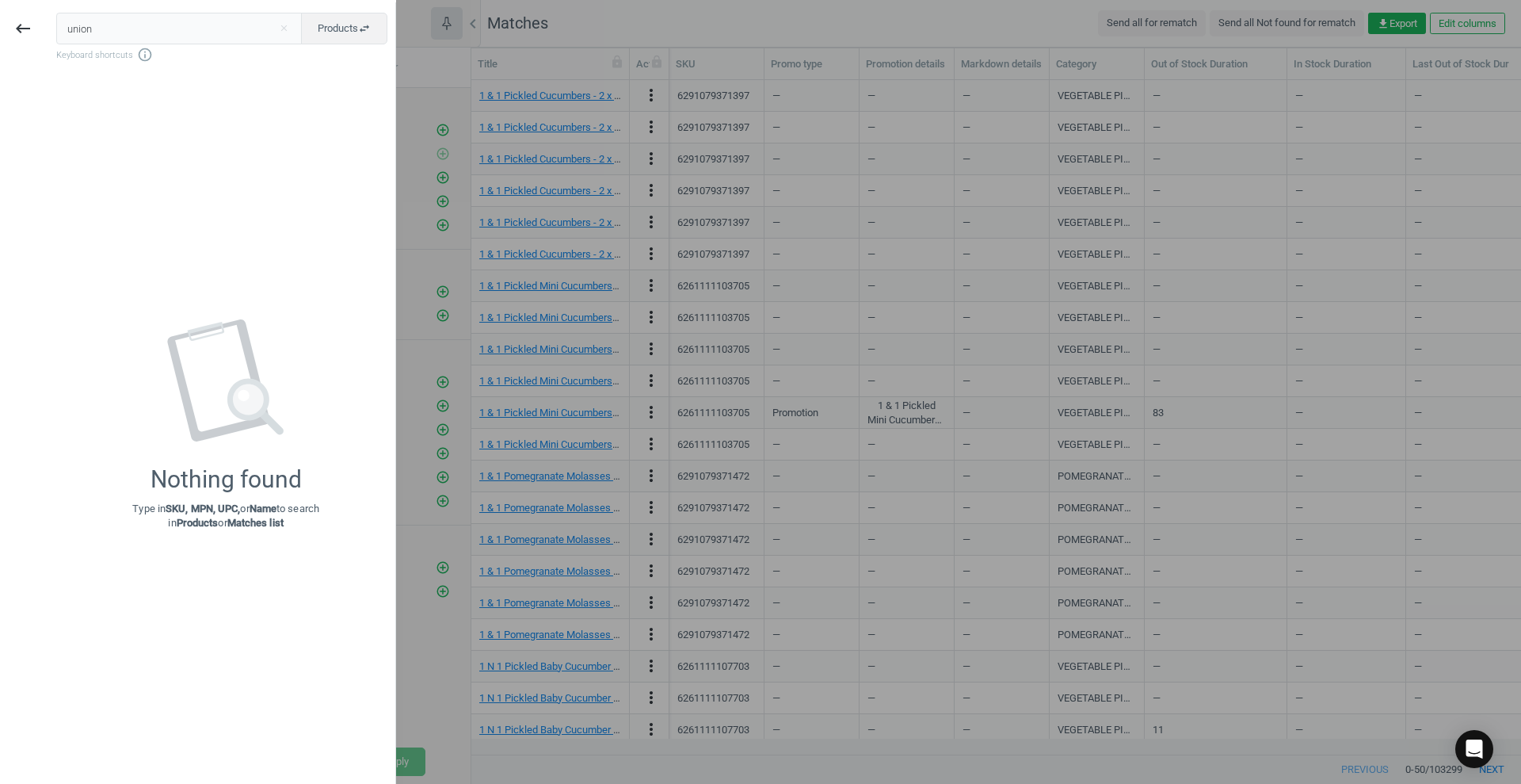
type input "union"
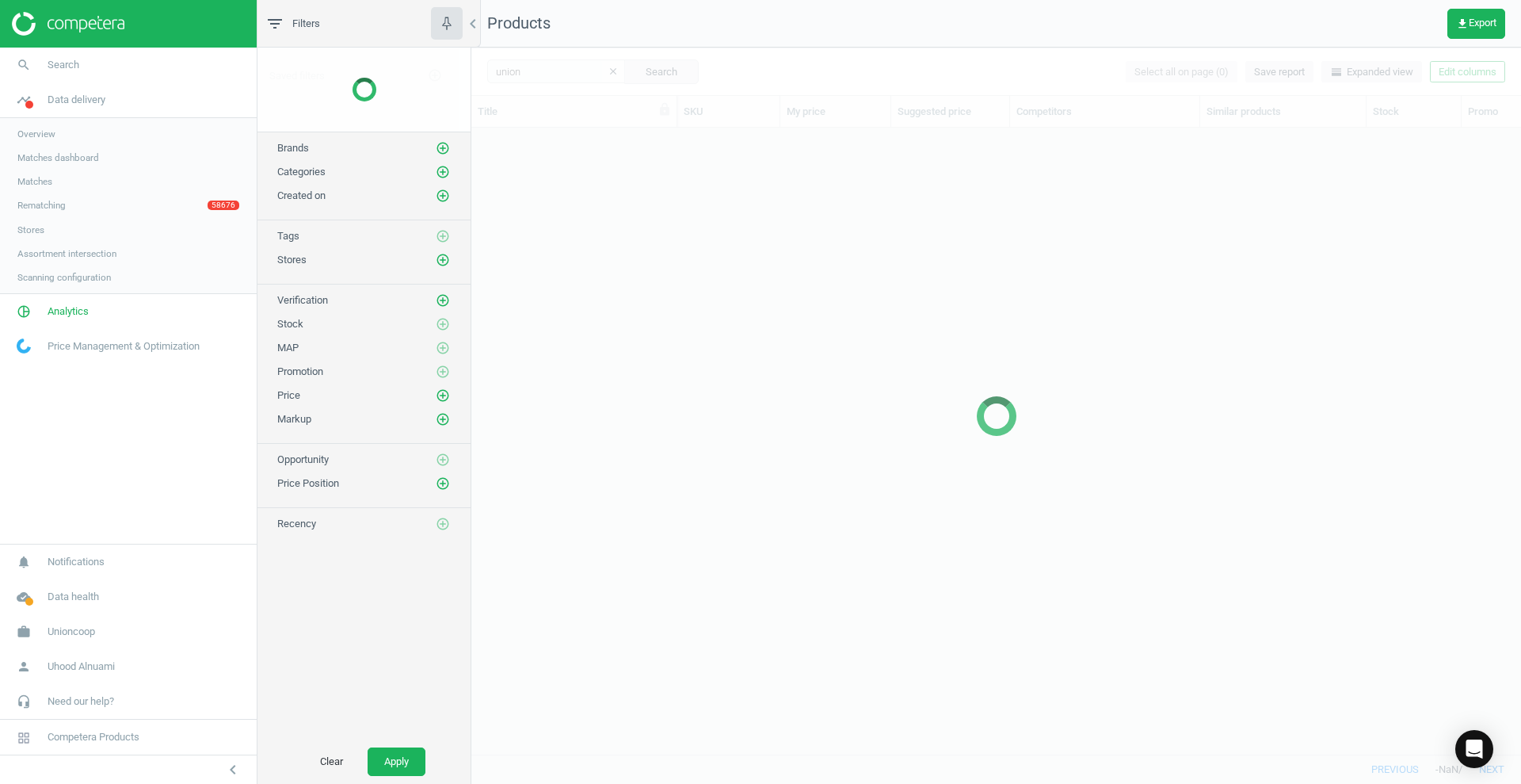
scroll to position [596, 1035]
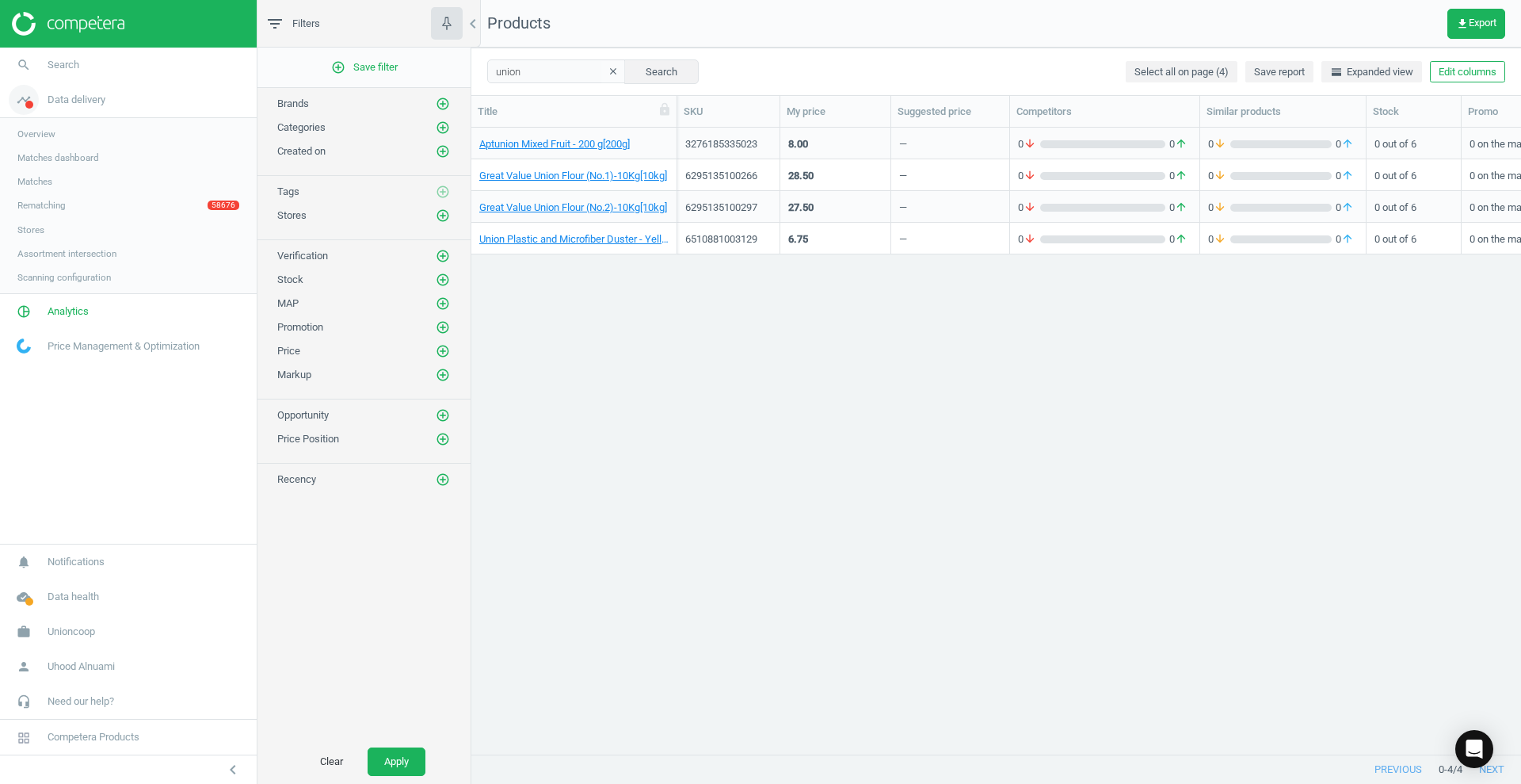
click at [59, 98] on span "Data delivery" at bounding box center [76, 100] width 58 height 14
click at [58, 65] on span "Search" at bounding box center [64, 65] width 32 height 14
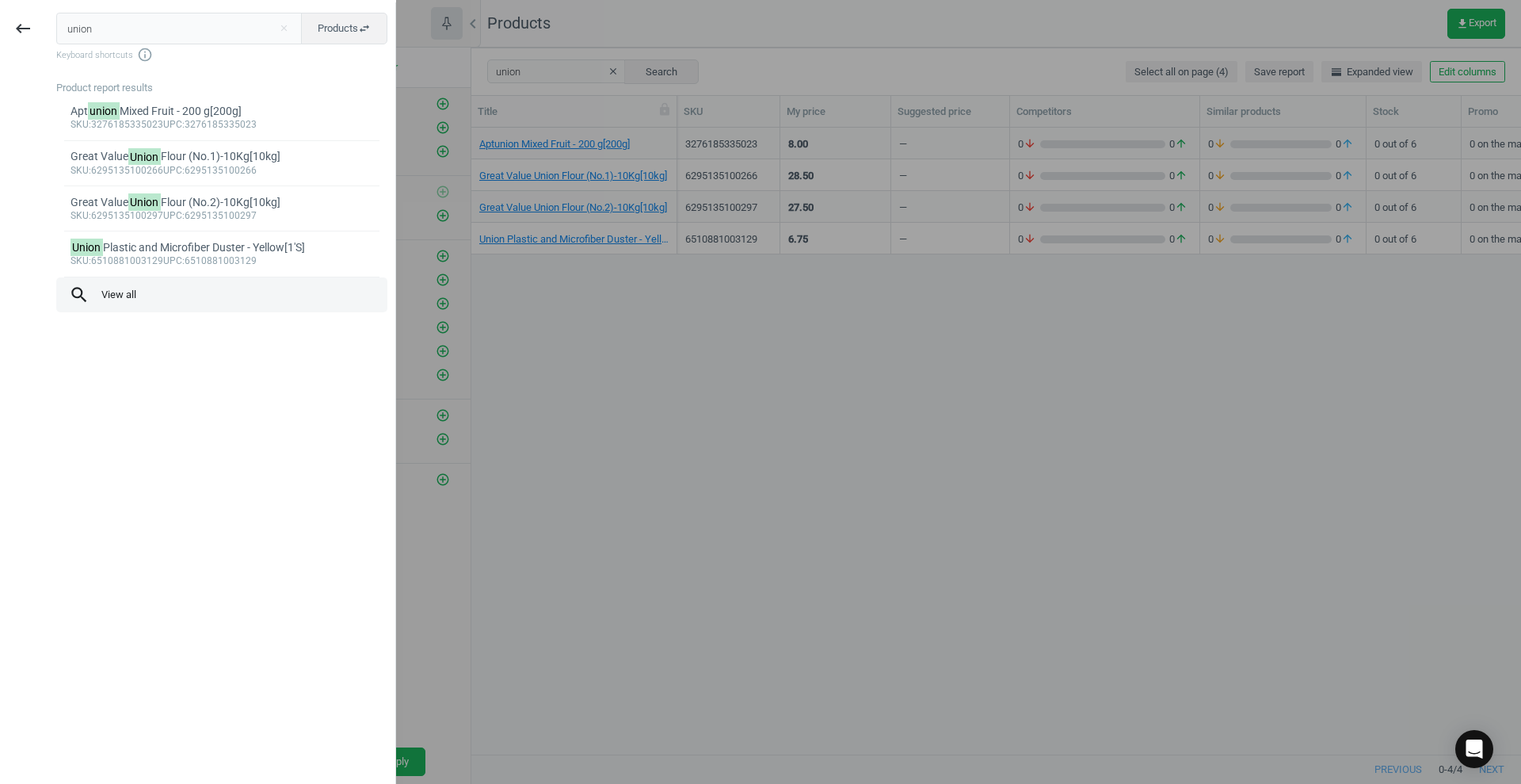
click at [110, 306] on button "search View all" at bounding box center [221, 294] width 331 height 35
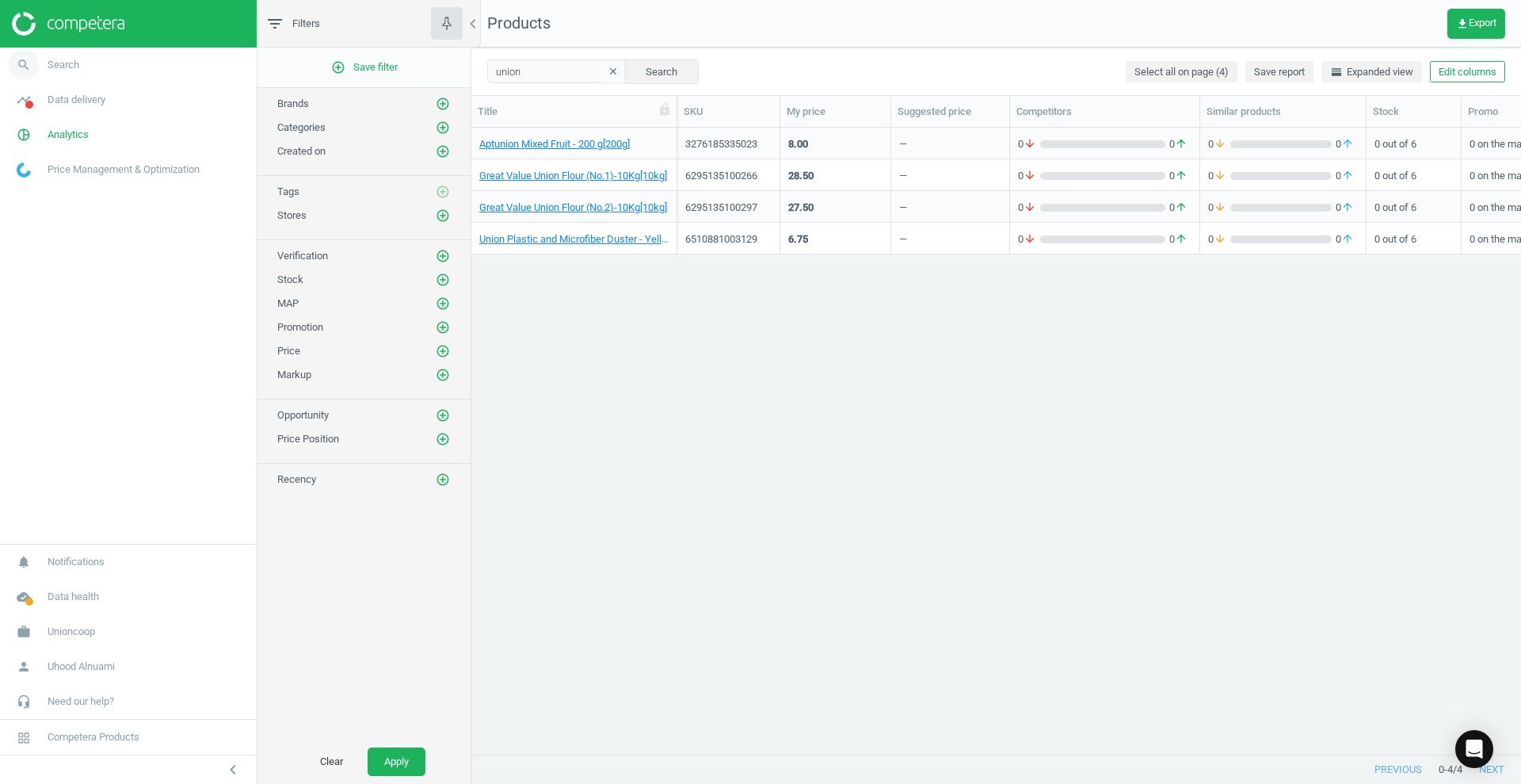
click at [51, 60] on span "Search" at bounding box center [64, 65] width 32 height 14
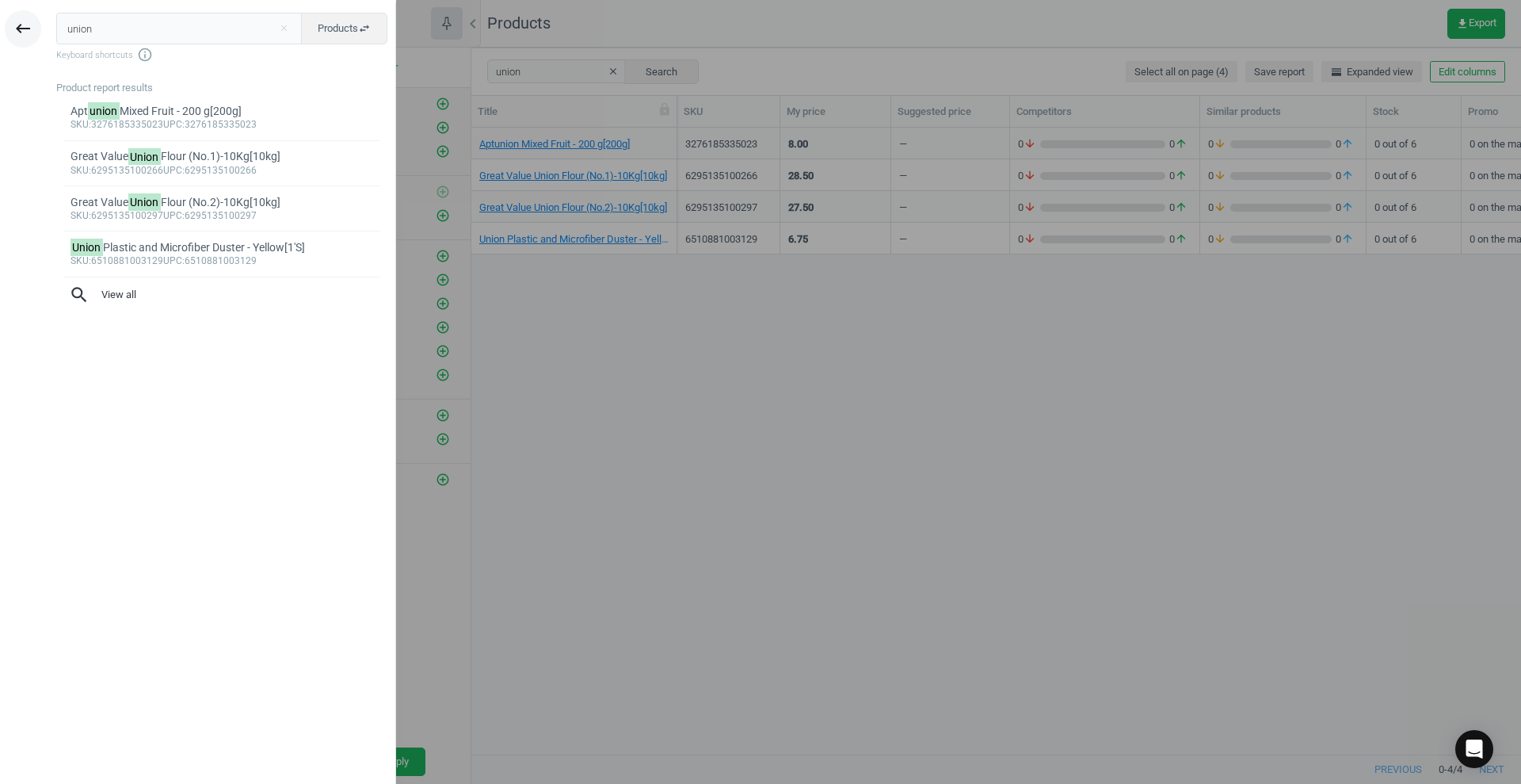
click at [23, 22] on icon "keyboard_backspace" at bounding box center [22, 27] width 19 height 19
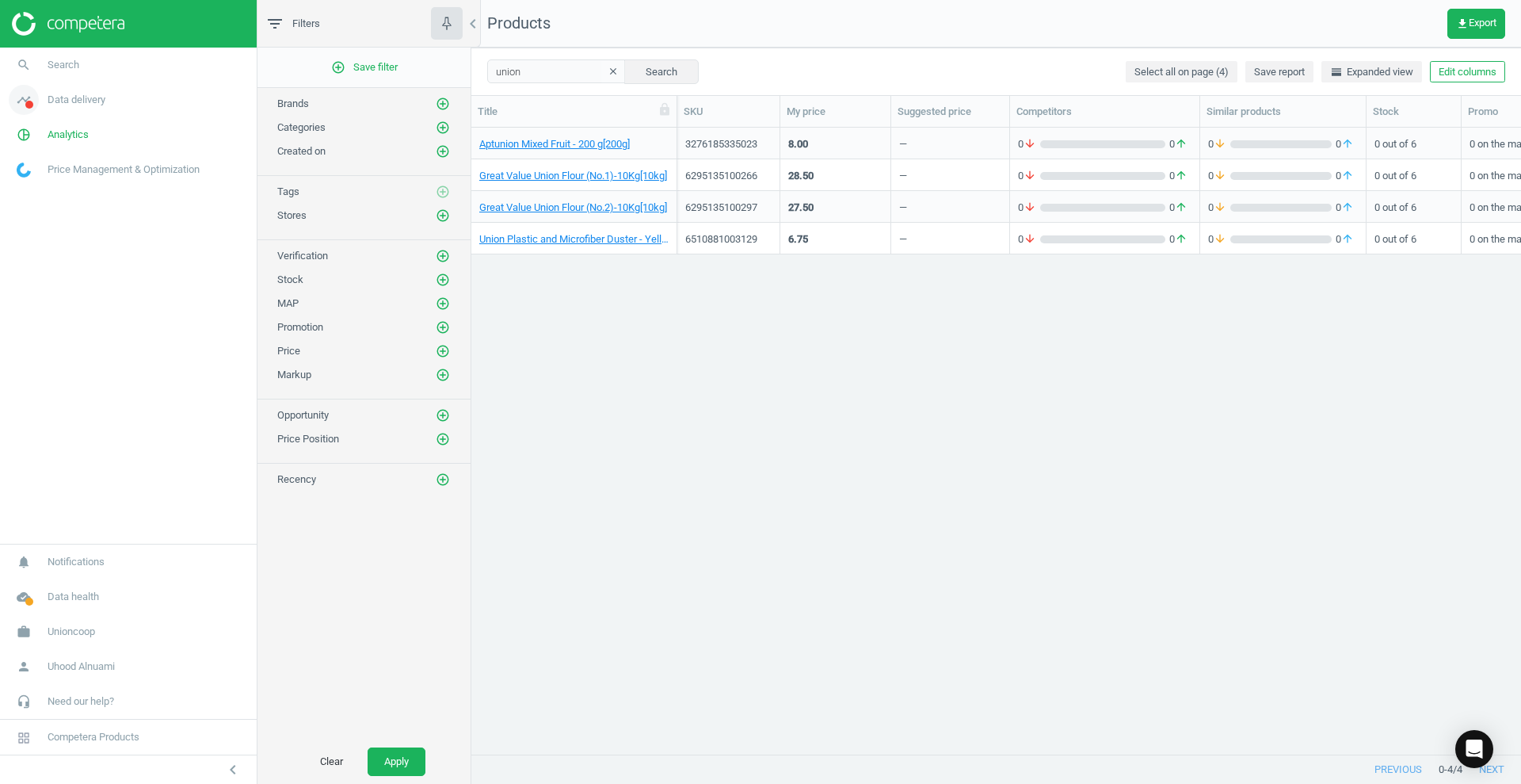
click at [74, 101] on span "Data delivery" at bounding box center [76, 100] width 58 height 14
click at [43, 134] on span "Overview" at bounding box center [36, 134] width 38 height 12
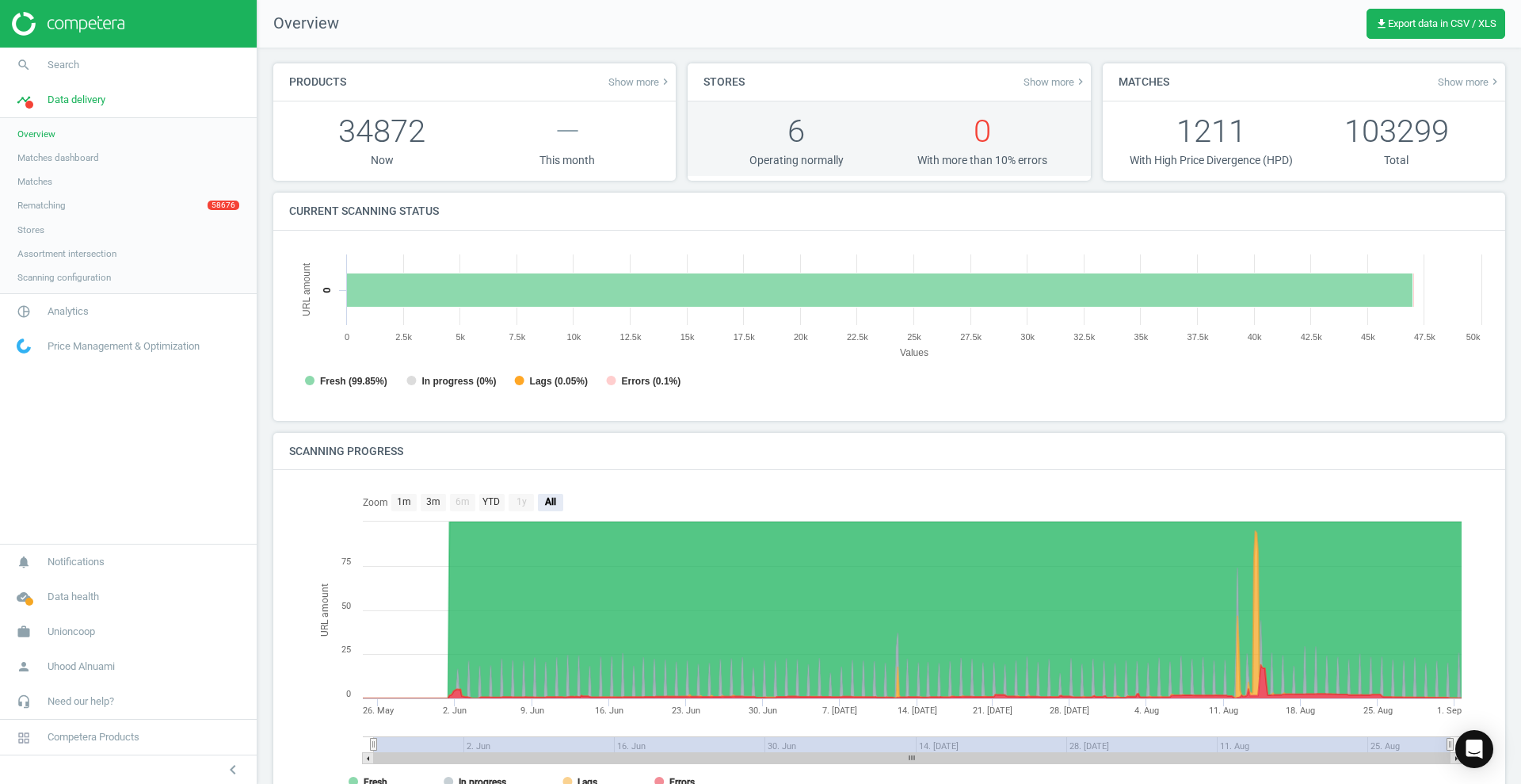
scroll to position [8, 8]
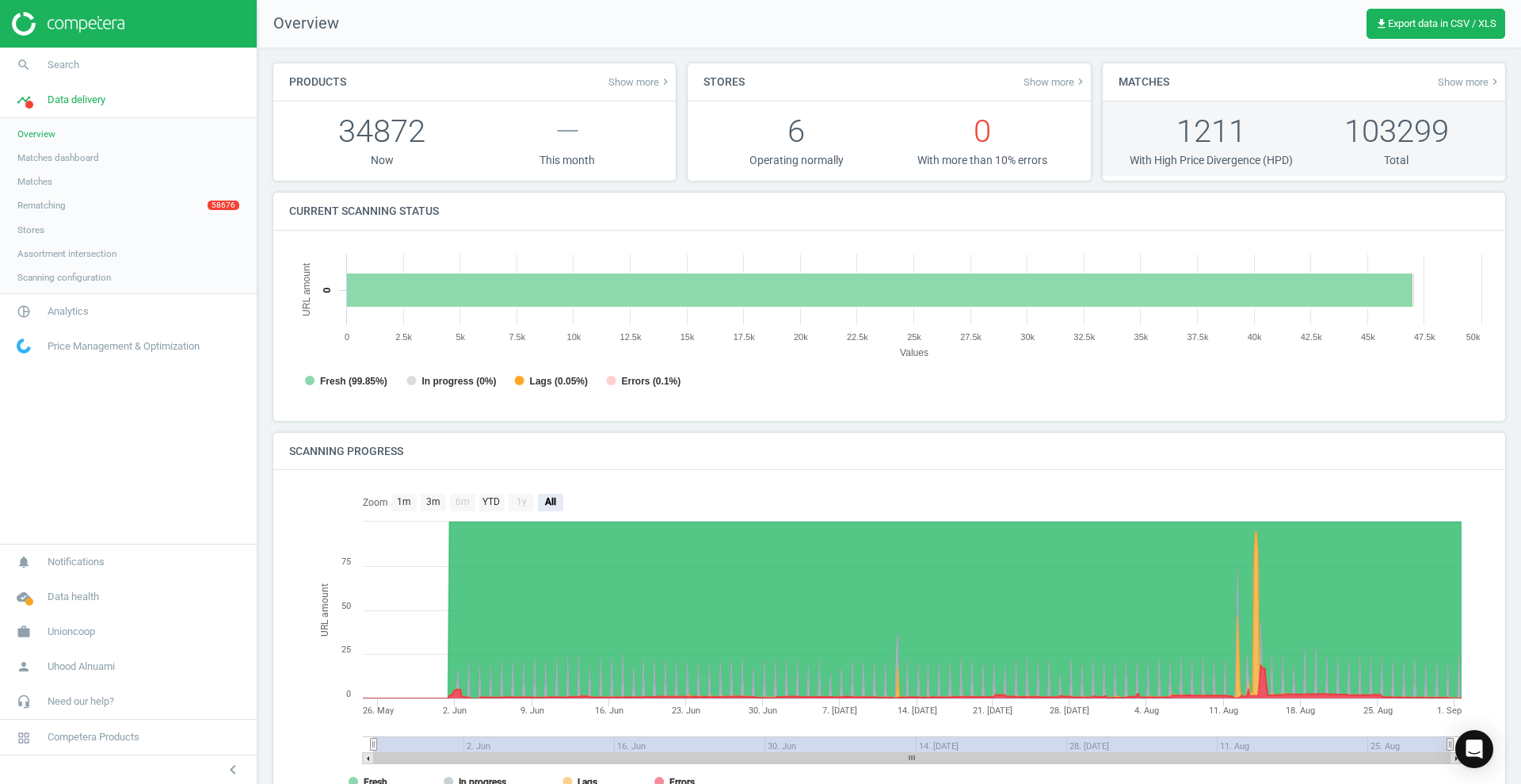
click at [1407, 122] on p "103299" at bounding box center [1397, 130] width 185 height 43
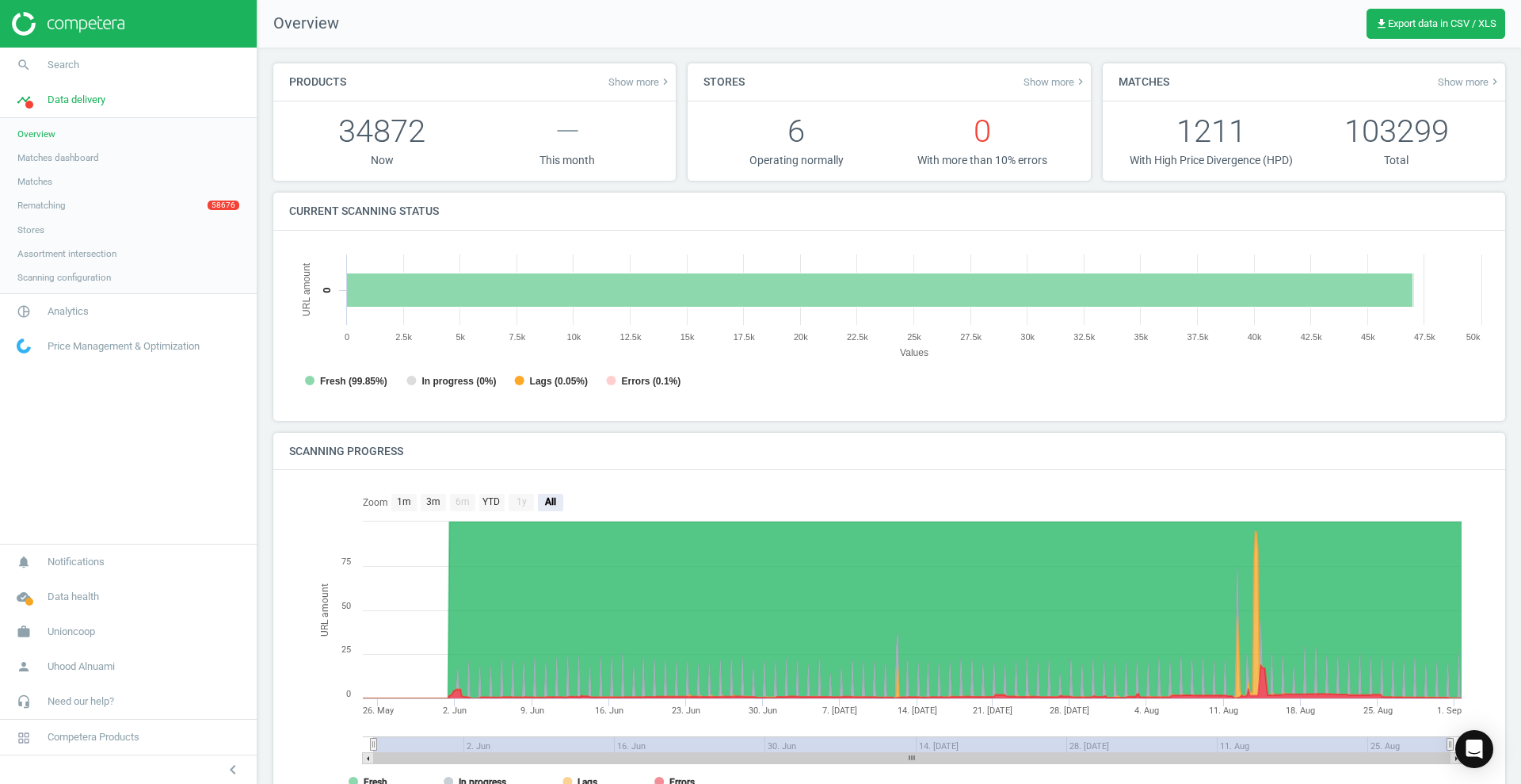
click at [1440, 74] on div "Matches Show more keyboard_arrow_right" at bounding box center [1305, 82] width 403 height 38
click at [1470, 94] on div "Matches Show more keyboard_arrow_right" at bounding box center [1305, 82] width 403 height 38
click at [1469, 85] on span "Show more keyboard_arrow_right" at bounding box center [1470, 82] width 63 height 12
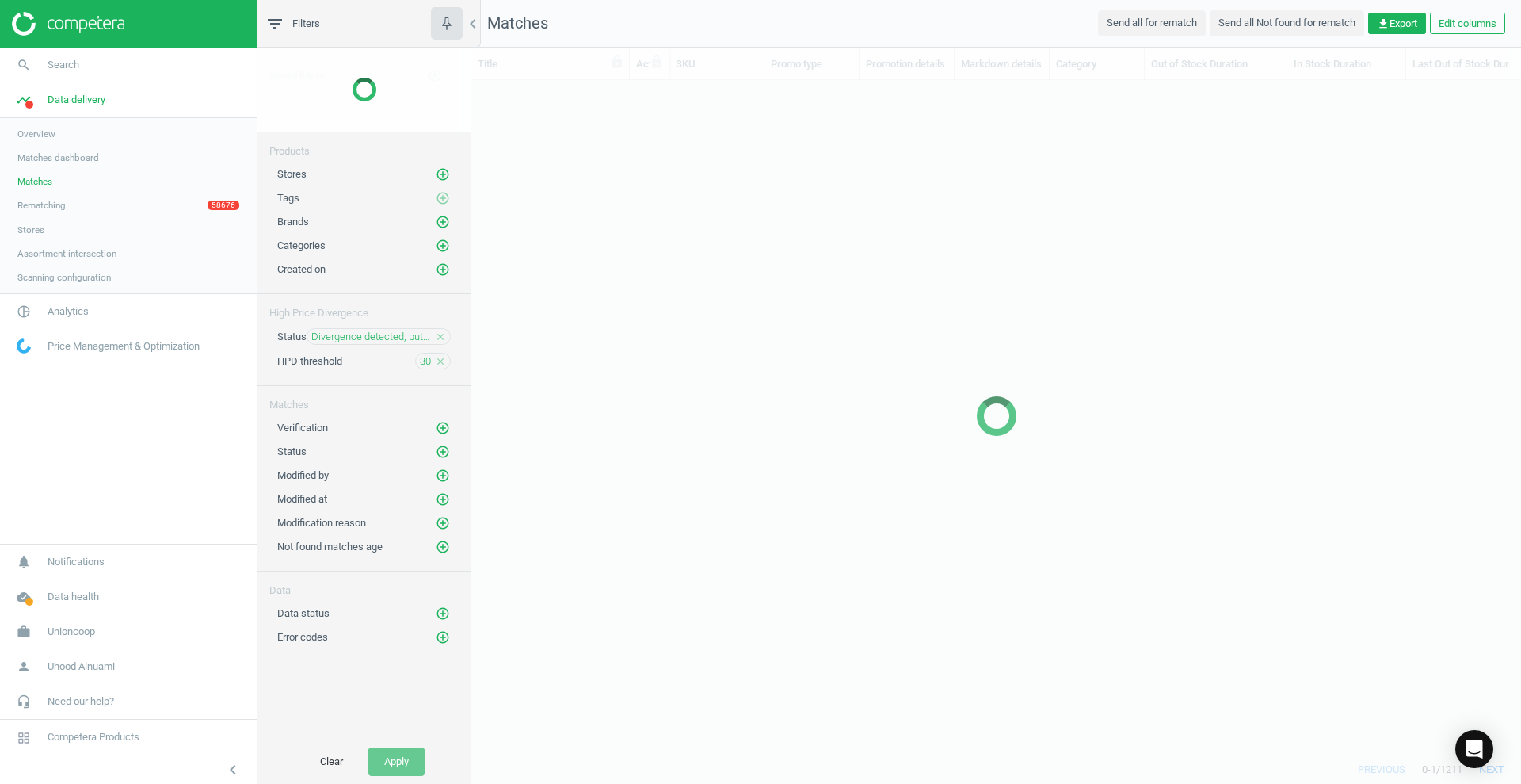
scroll to position [643, 1035]
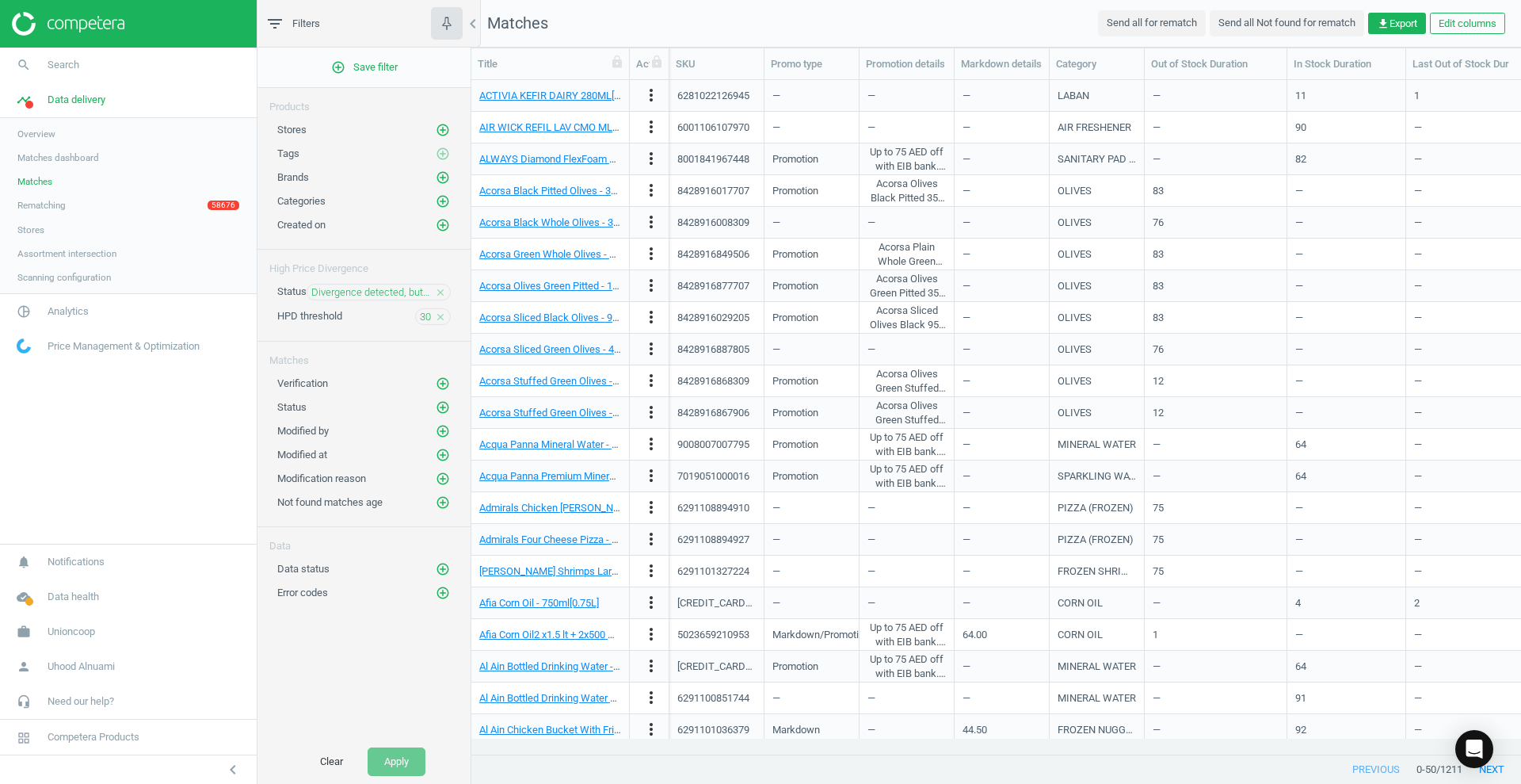
click at [435, 292] on icon "close" at bounding box center [440, 292] width 12 height 12
click at [439, 318] on icon "close" at bounding box center [440, 316] width 12 height 12
click at [412, 752] on button "Apply" at bounding box center [396, 762] width 58 height 28
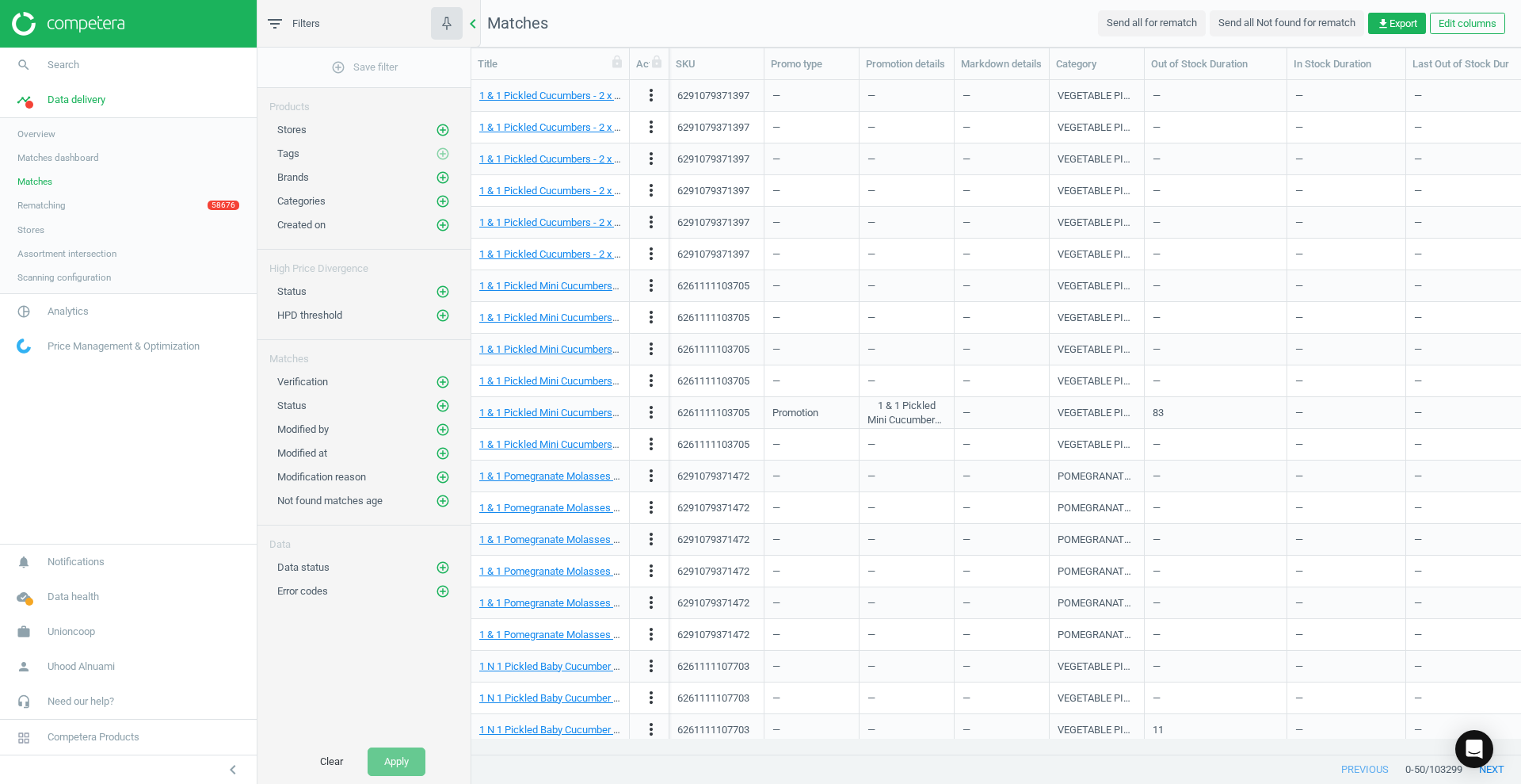
click at [474, 27] on icon "chevron_left" at bounding box center [473, 23] width 19 height 19
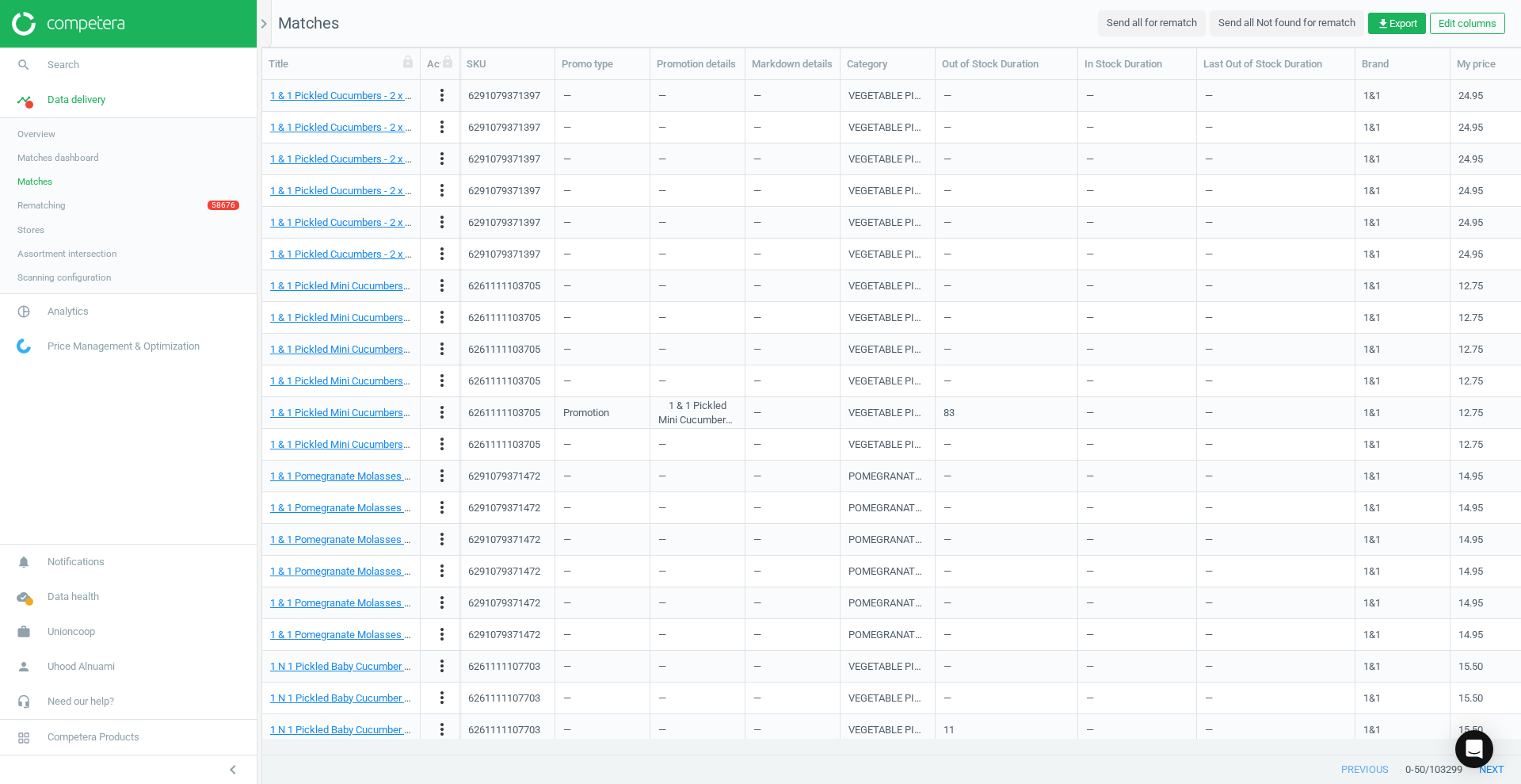
scroll to position [643, 1244]
click at [318, 26] on span "Matches" at bounding box center [309, 22] width 61 height 19
click at [317, 24] on span "Matches" at bounding box center [309, 22] width 61 height 19
click at [316, 23] on span "Matches" at bounding box center [309, 22] width 61 height 19
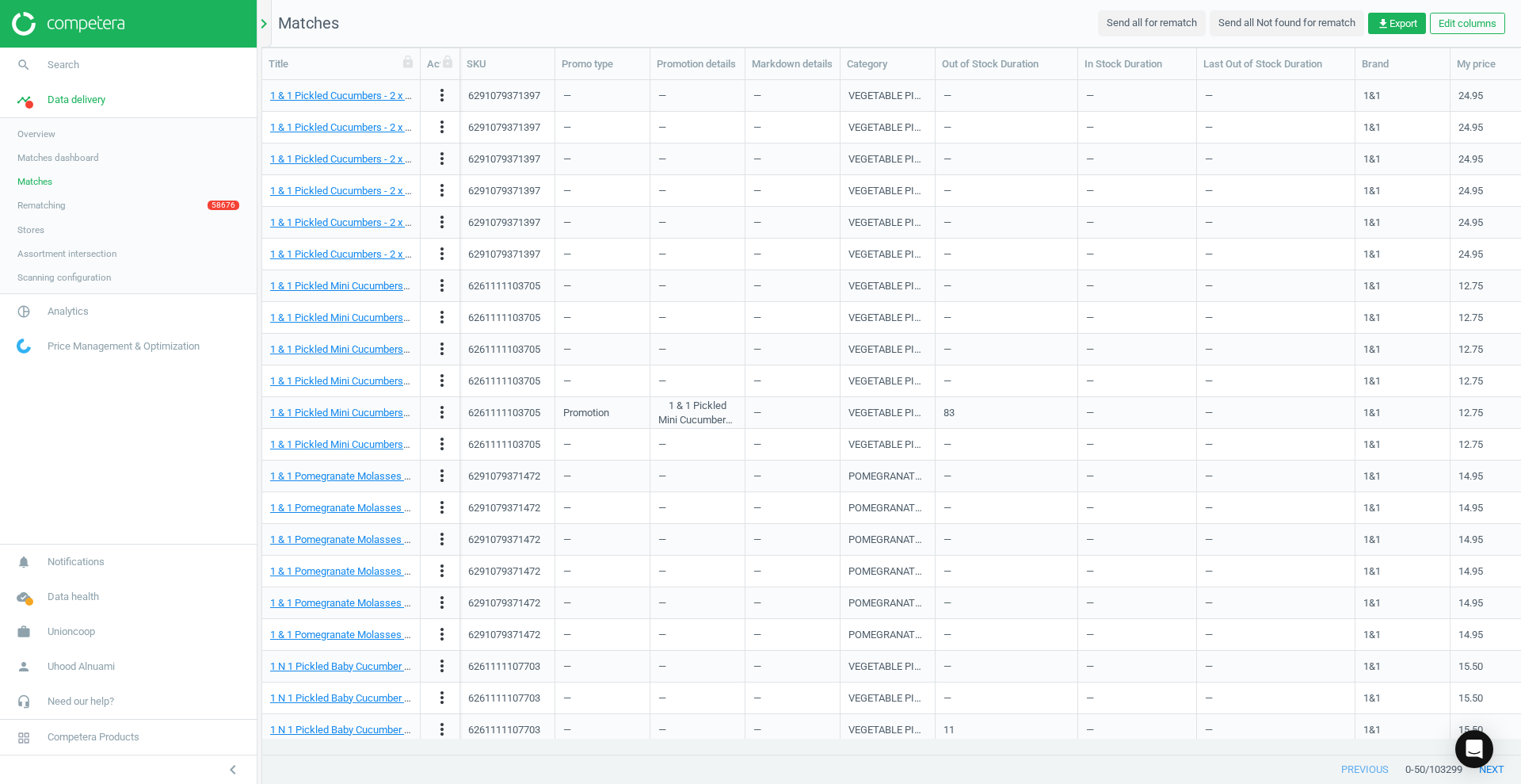
click at [267, 21] on icon "chevron_right" at bounding box center [263, 23] width 19 height 19
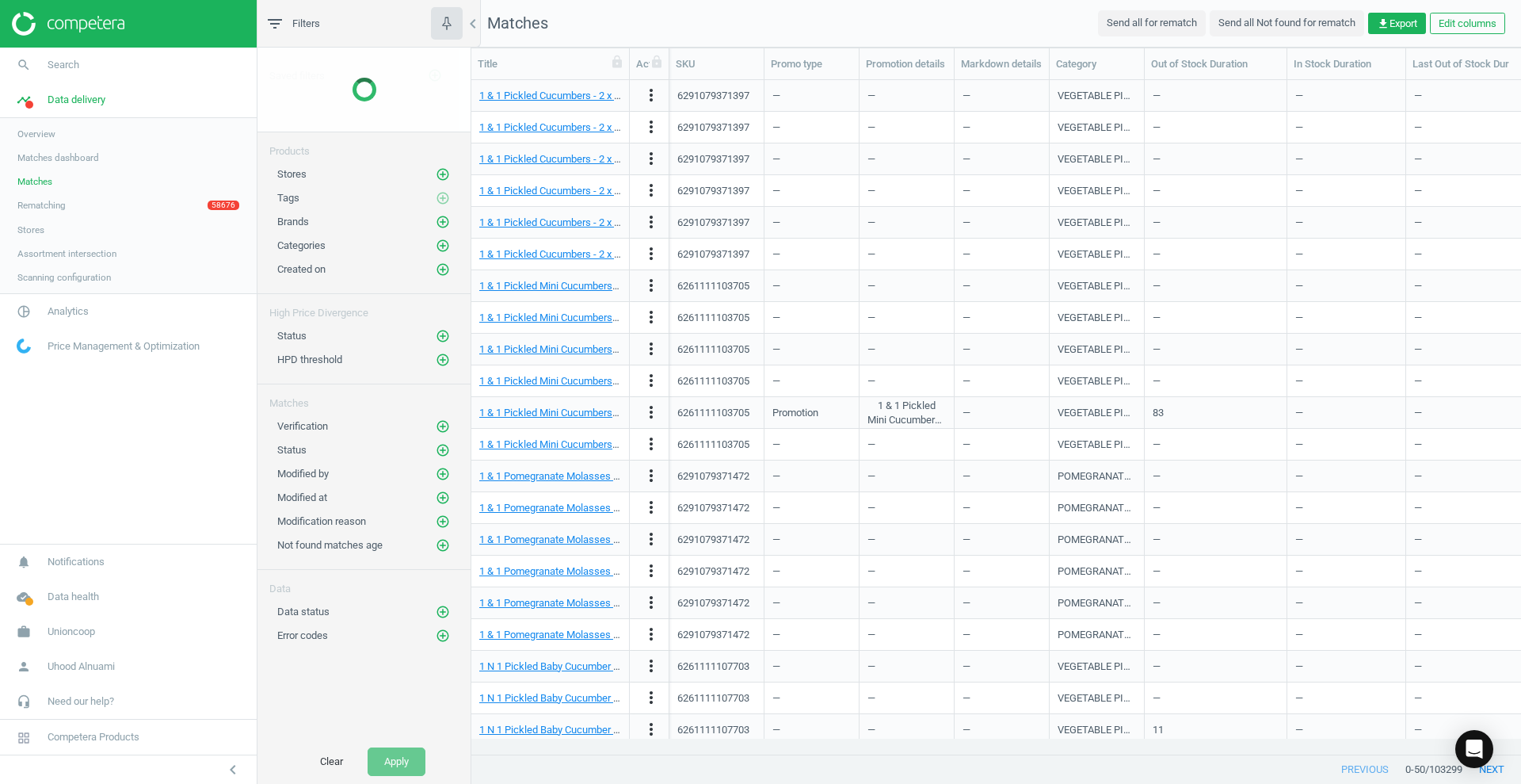
scroll to position [643, 1035]
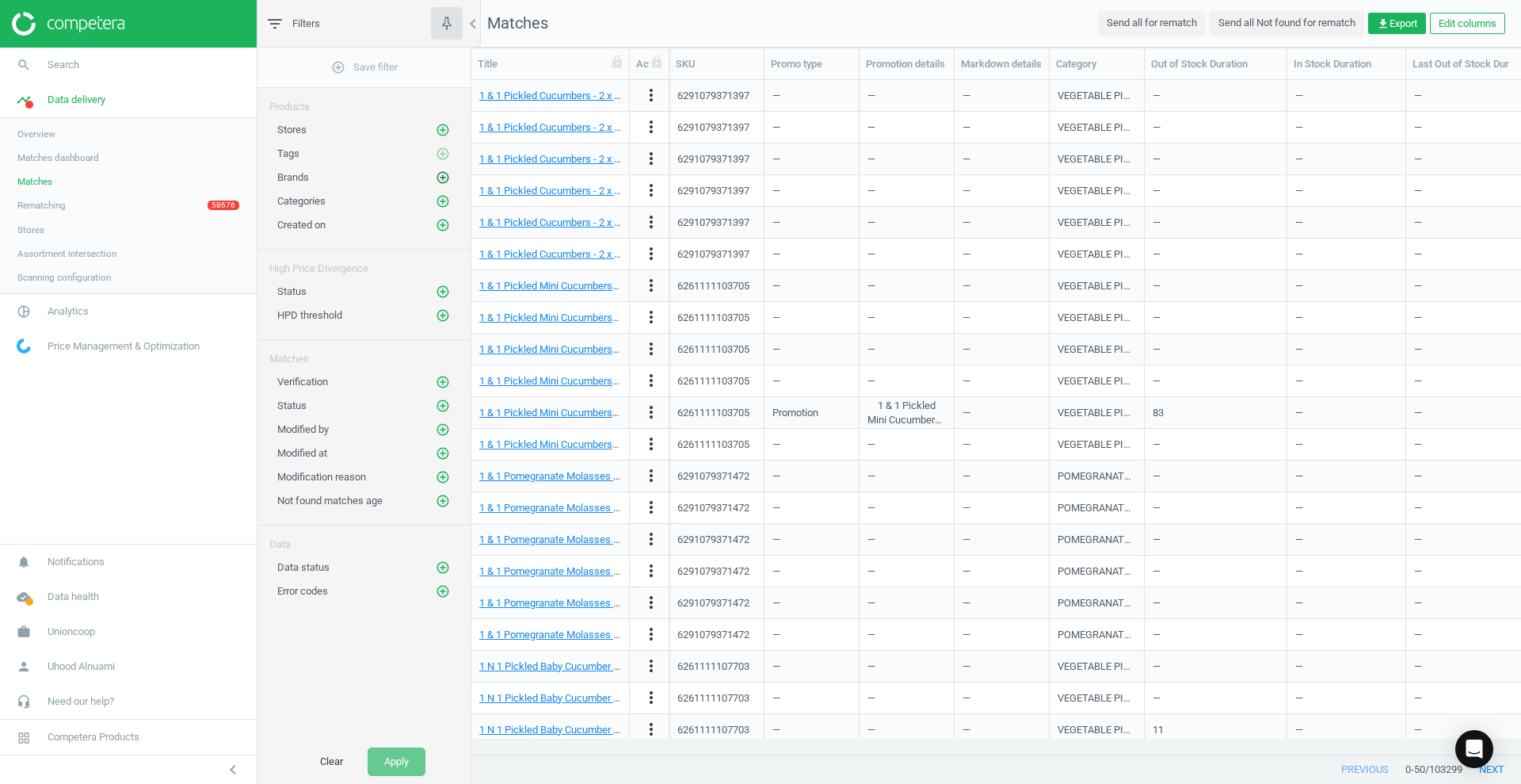
click at [445, 174] on icon "add_circle_outline" at bounding box center [443, 177] width 14 height 14
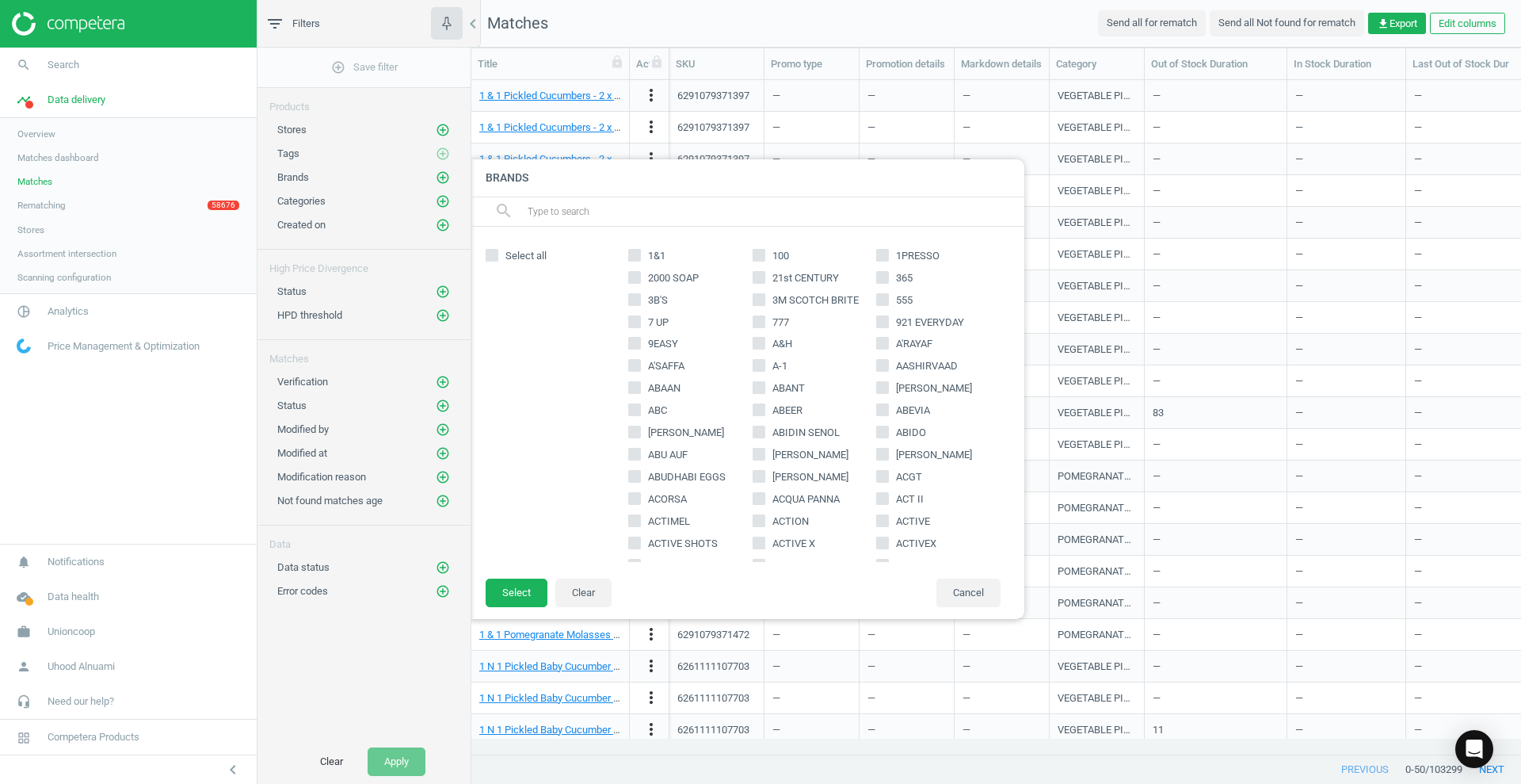
click at [623, 219] on input "text" at bounding box center [769, 211] width 487 height 26
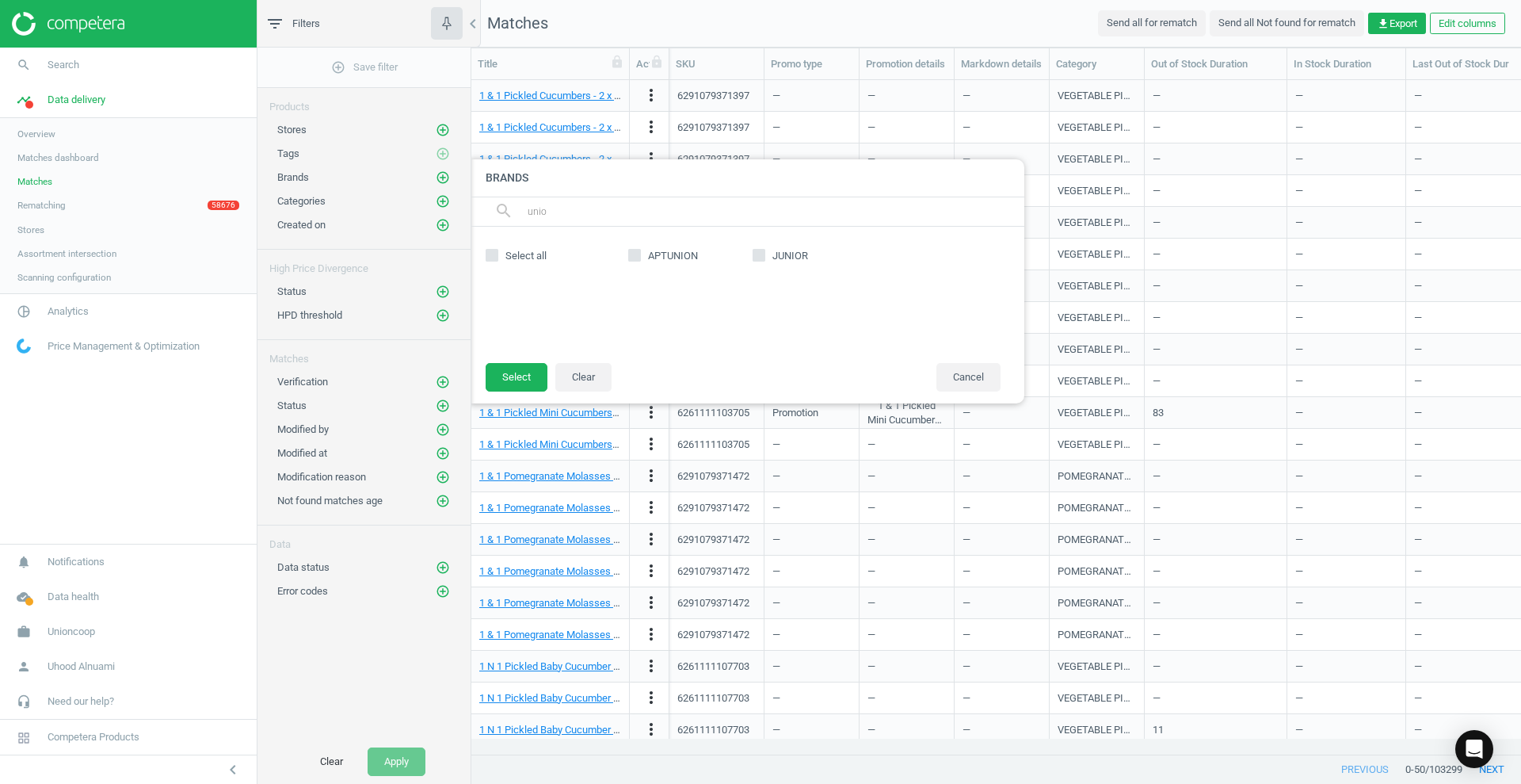
drag, startPoint x: 563, startPoint y: 213, endPoint x: 381, endPoint y: 190, distance: 183.4
click at [381, 190] on div "add_circle_outline Save filter Products Stores add_circle_outline Tags add_circ…" at bounding box center [364, 394] width 213 height 692
type input "grea"
click at [683, 254] on span "GREAT VALUE" at bounding box center [679, 256] width 70 height 14
click at [640, 254] on input "GREAT VALUE" at bounding box center [635, 255] width 11 height 11
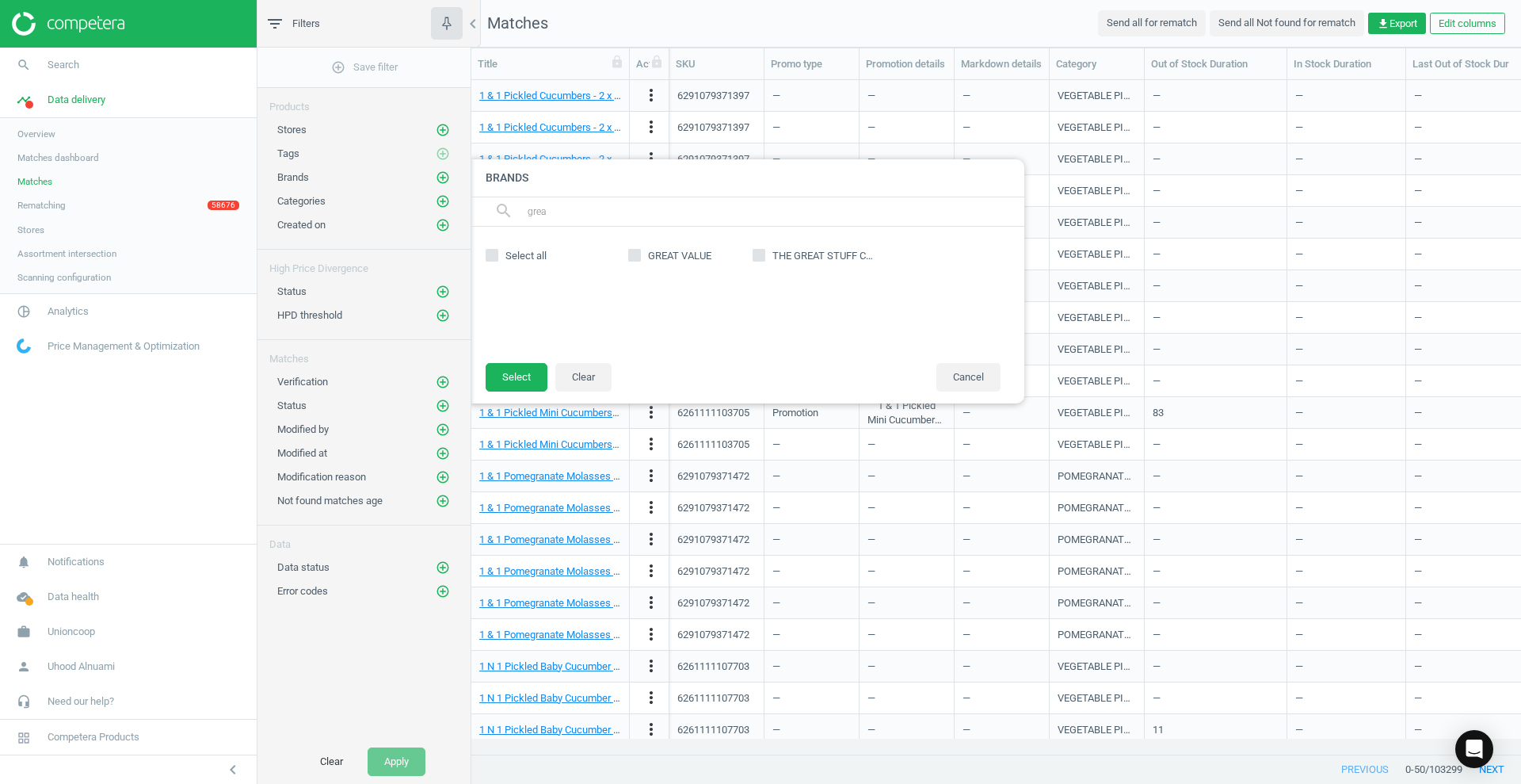
checkbox input "true"
click at [517, 373] on button "Select" at bounding box center [517, 377] width 62 height 28
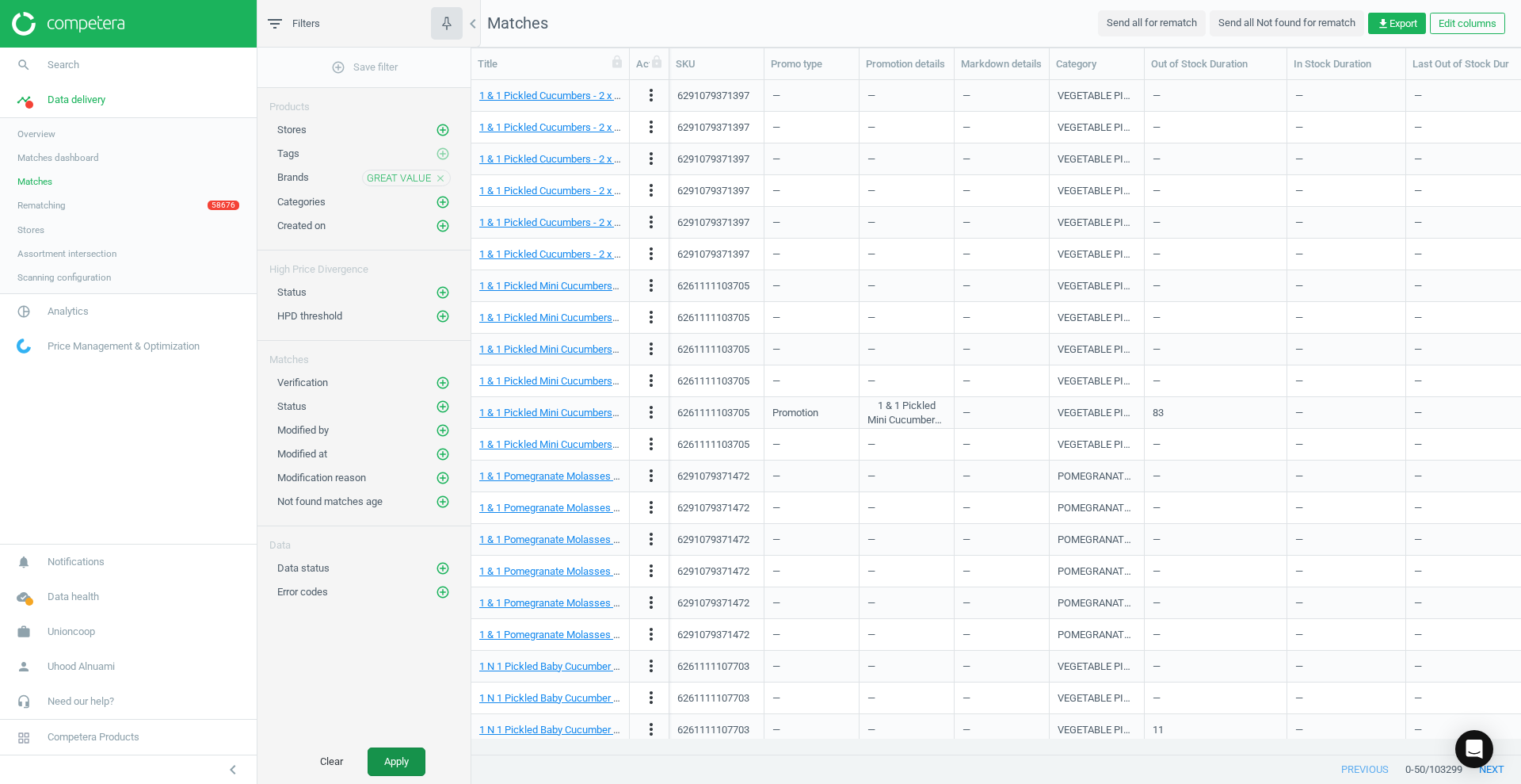
click at [404, 765] on button "Apply" at bounding box center [396, 762] width 58 height 28
click at [304, 179] on span "Brands" at bounding box center [294, 176] width 32 height 12
click at [443, 175] on icon "close" at bounding box center [440, 178] width 12 height 12
click at [449, 179] on icon "add_circle_outline" at bounding box center [443, 177] width 14 height 14
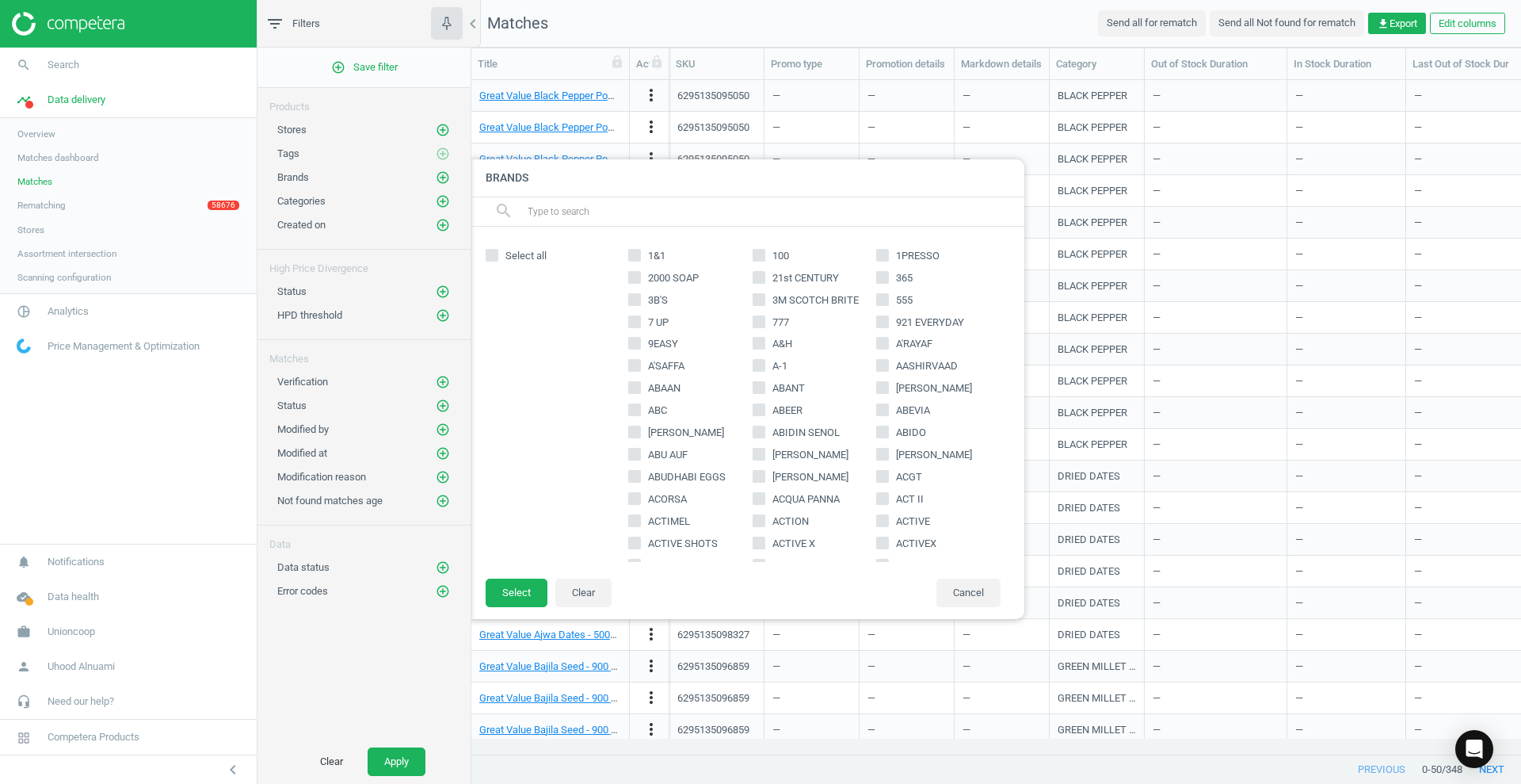
click at [619, 205] on input "text" at bounding box center [769, 211] width 487 height 26
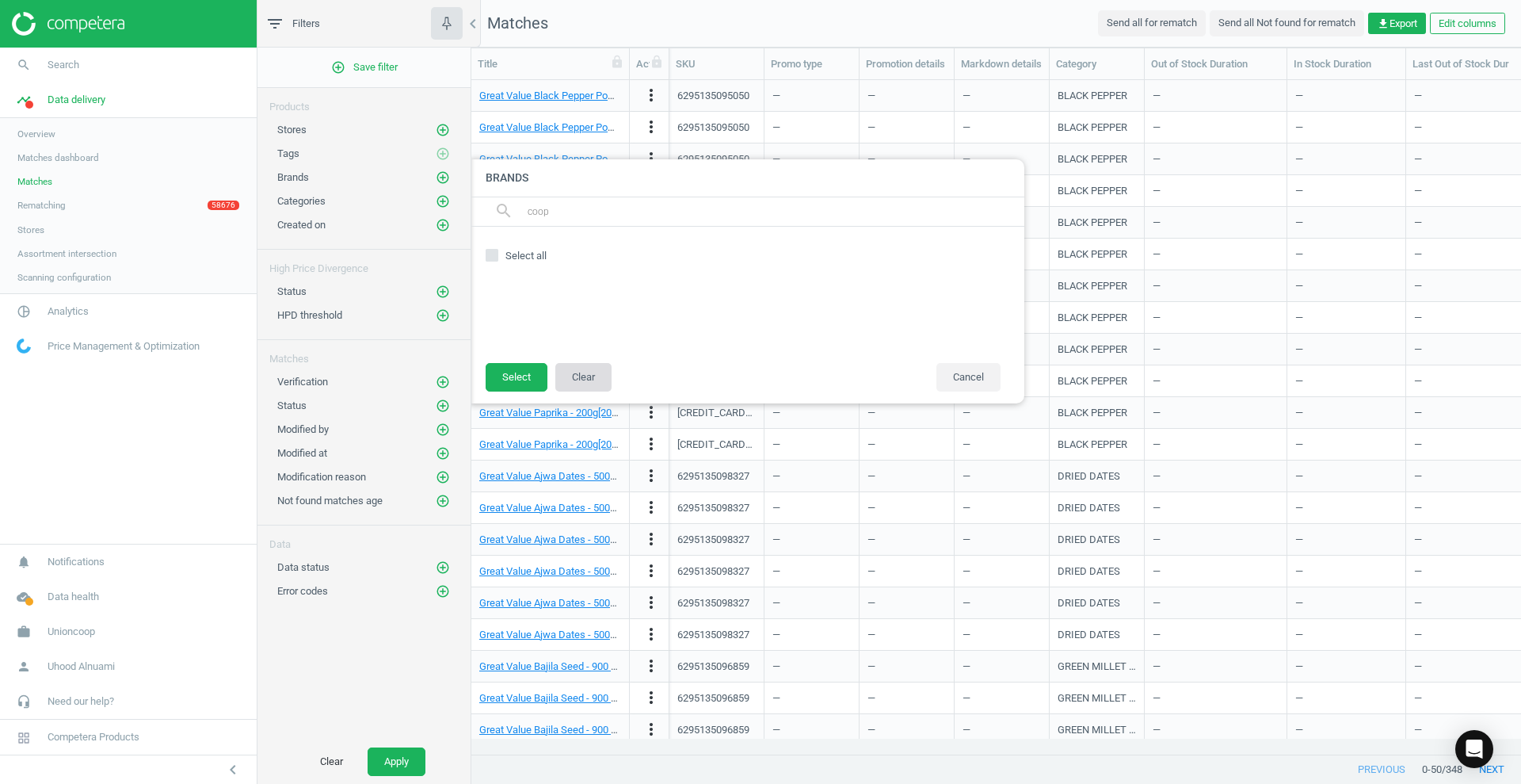
type input "coop"
click at [595, 379] on button "Clear" at bounding box center [583, 377] width 56 height 28
